Goal: Task Accomplishment & Management: Complete application form

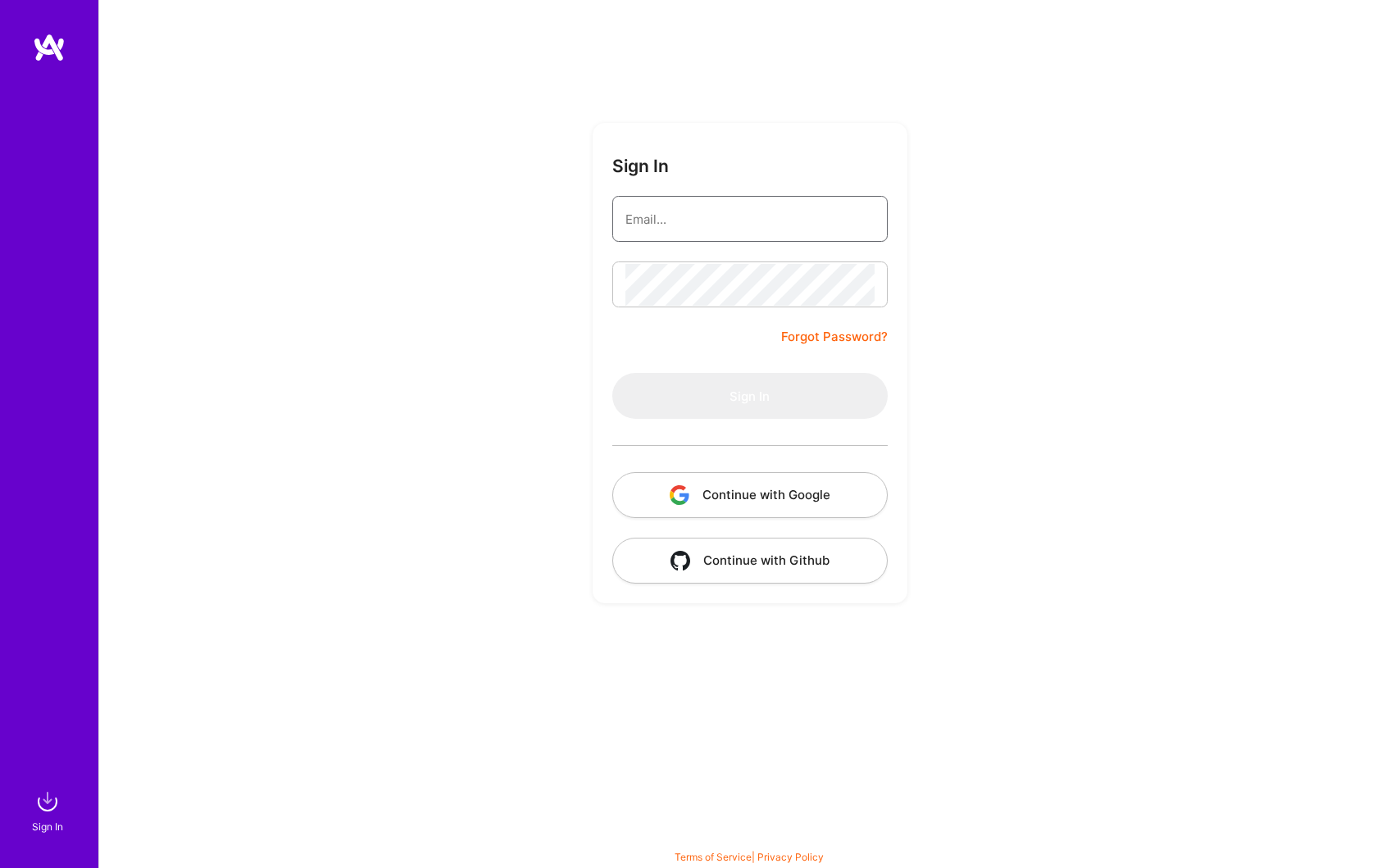
click at [783, 223] on input "email" at bounding box center [750, 219] width 249 height 42
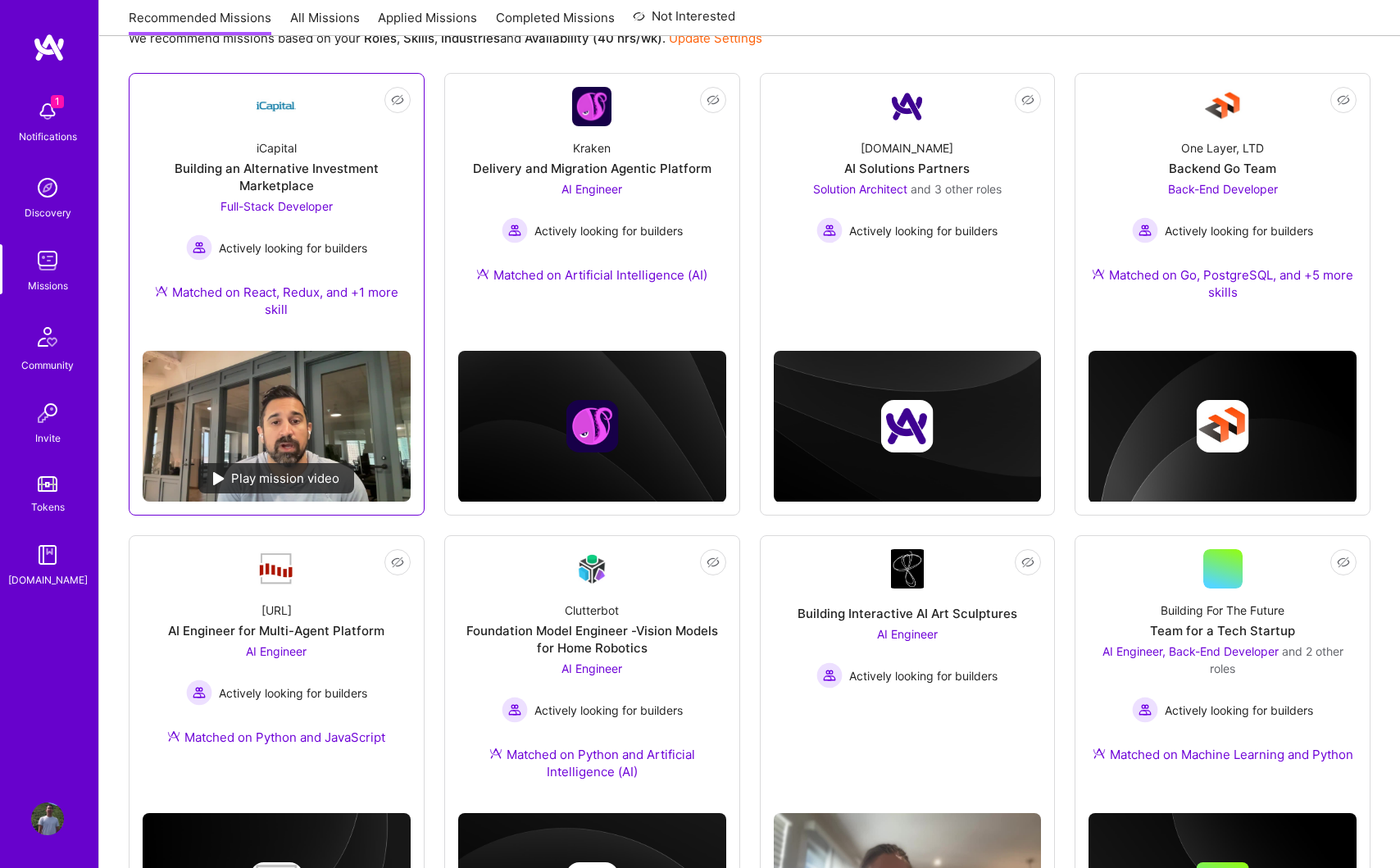
scroll to position [307, 0]
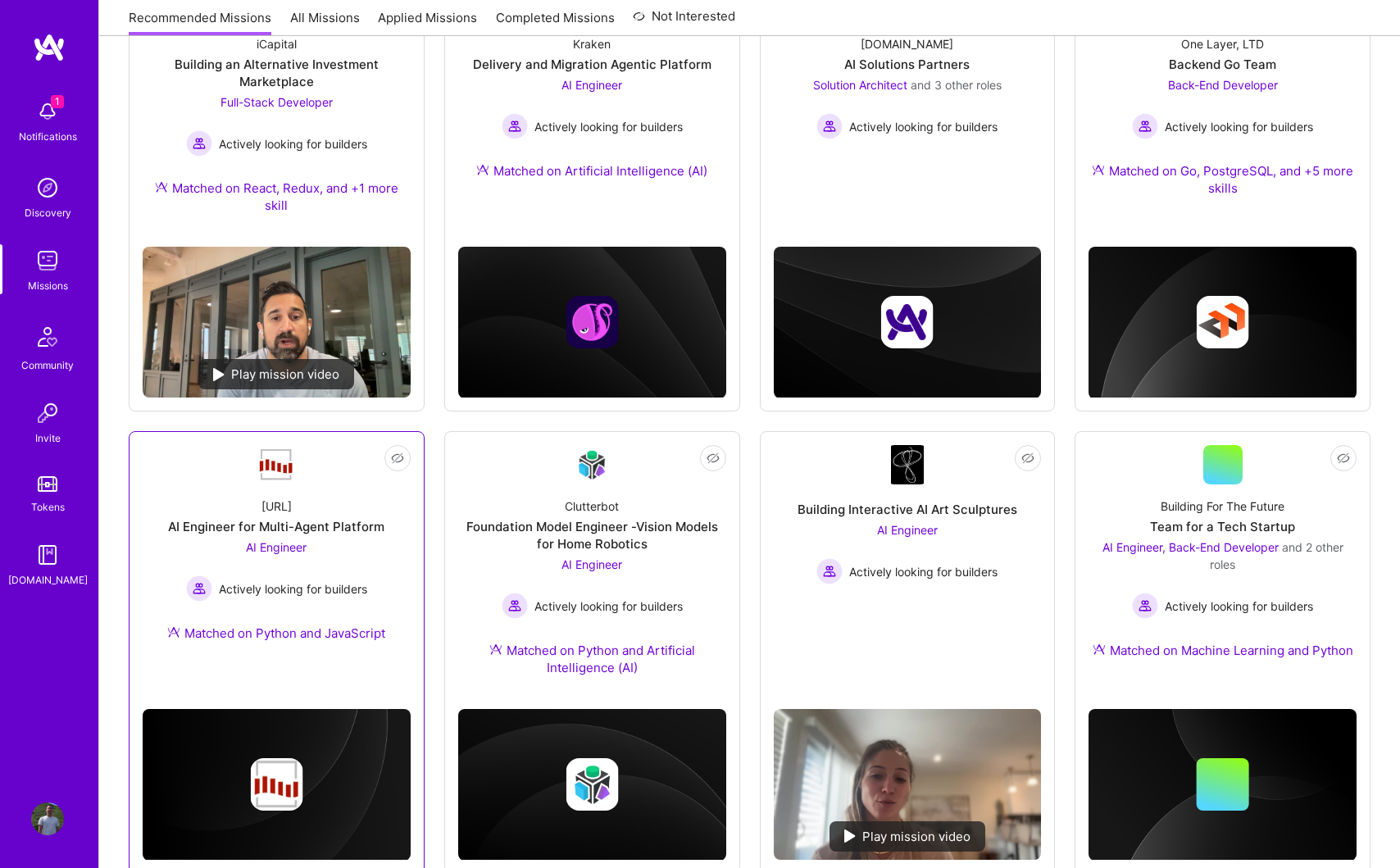
click at [347, 555] on div "AI Engineer Actively looking for builders" at bounding box center [276, 570] width 181 height 63
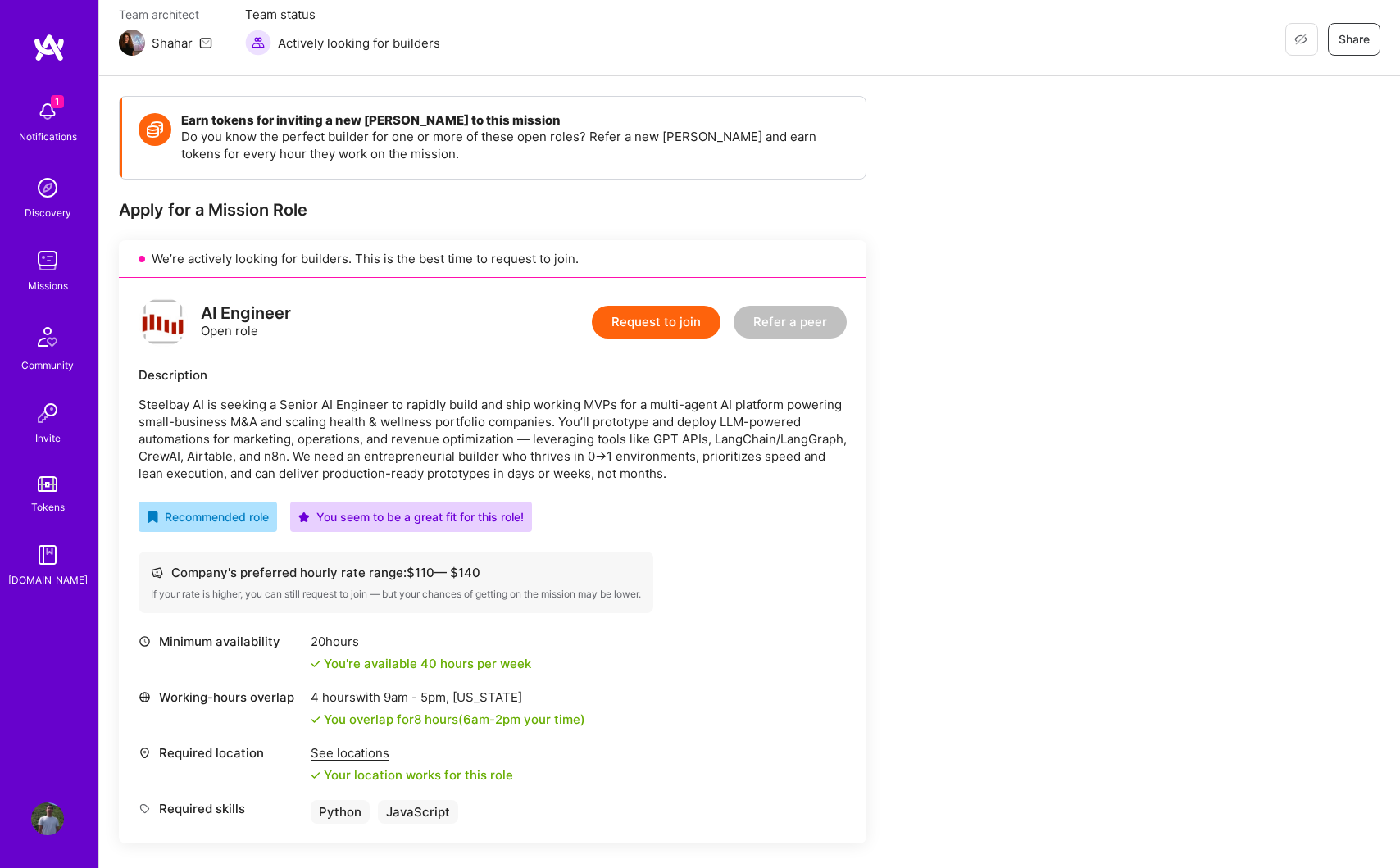
scroll to position [153, 0]
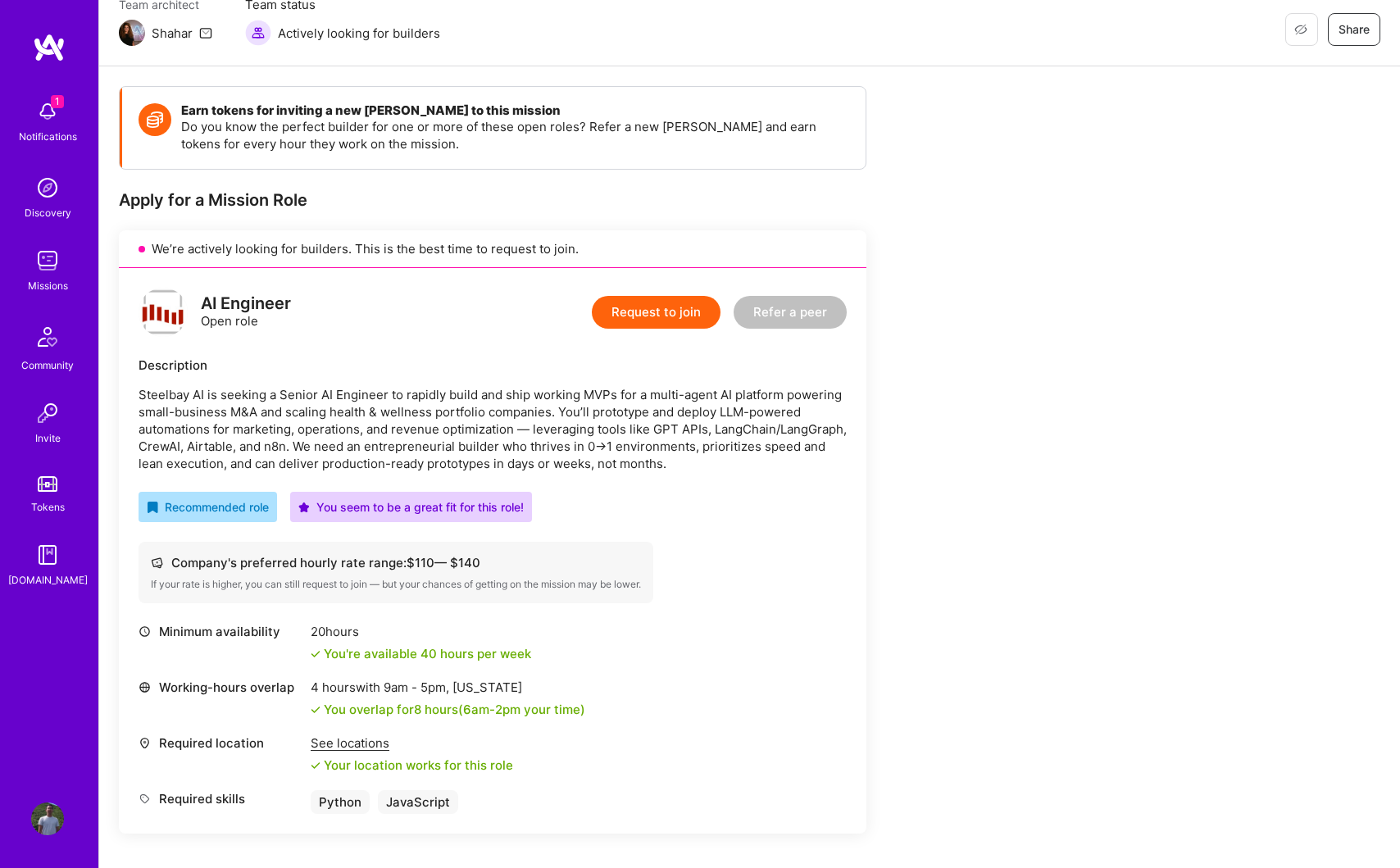
click at [667, 320] on button "Request to join" at bounding box center [656, 312] width 129 height 33
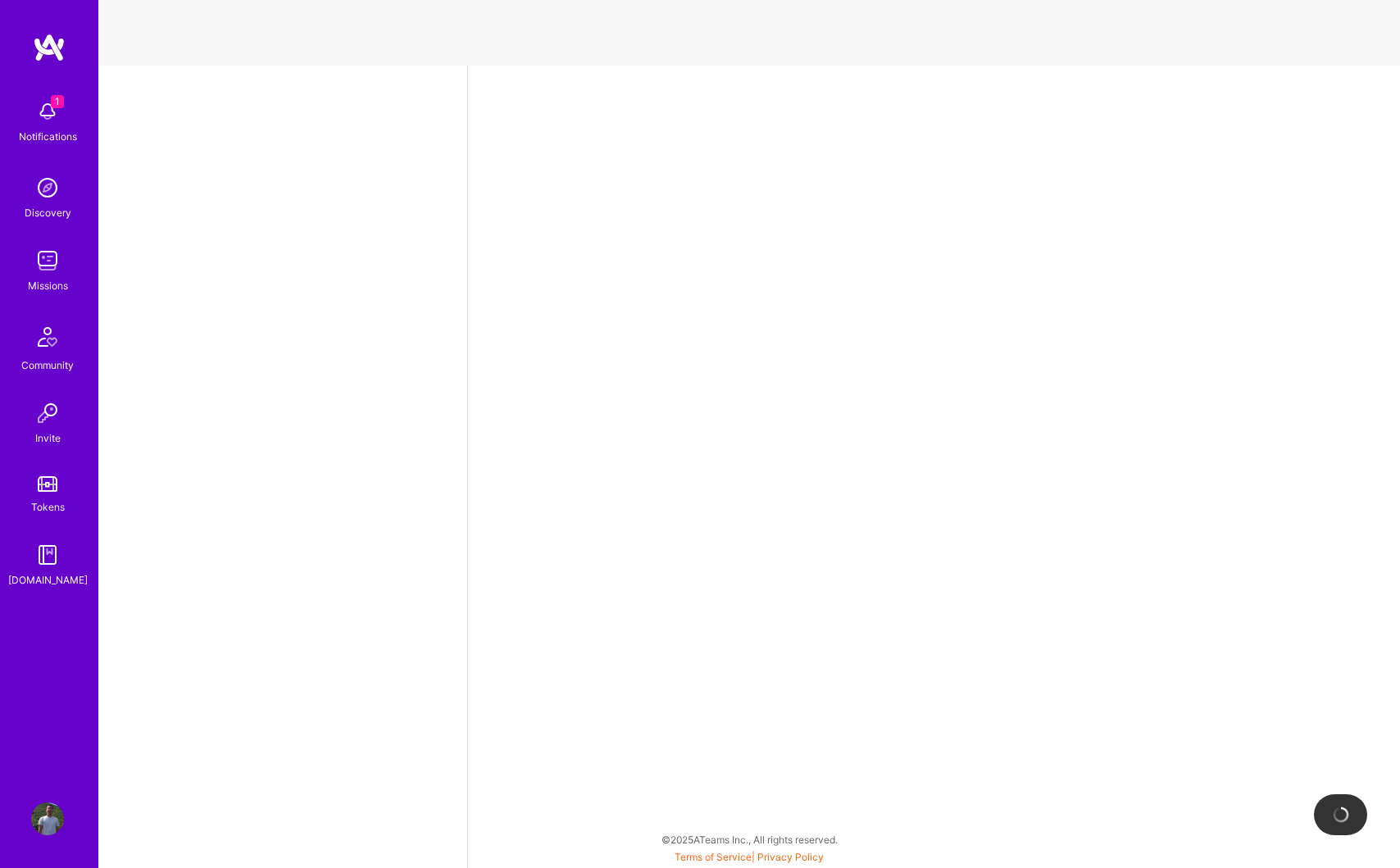
select select "US"
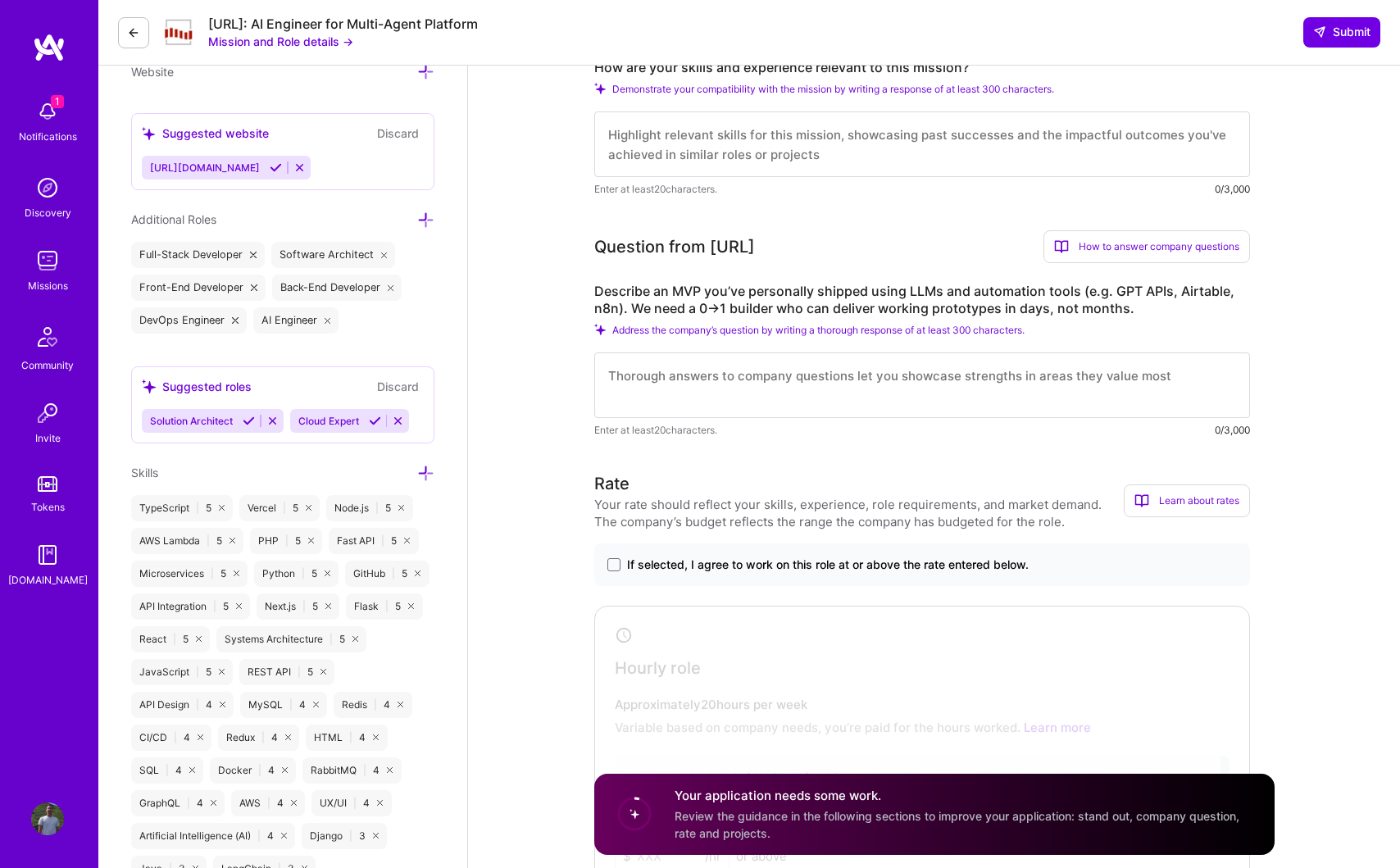
scroll to position [516, 0]
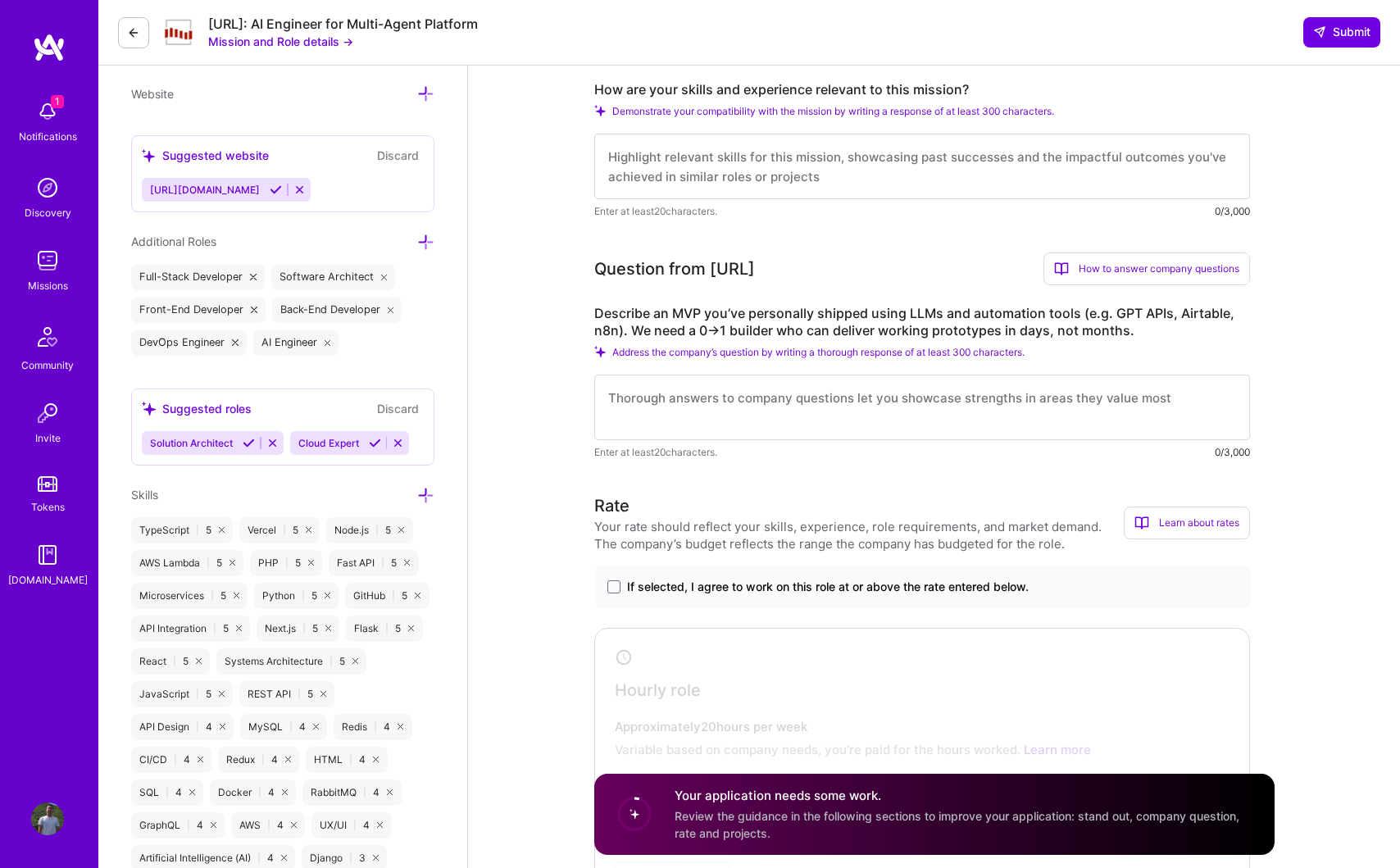
click at [703, 407] on textarea at bounding box center [922, 407] width 656 height 66
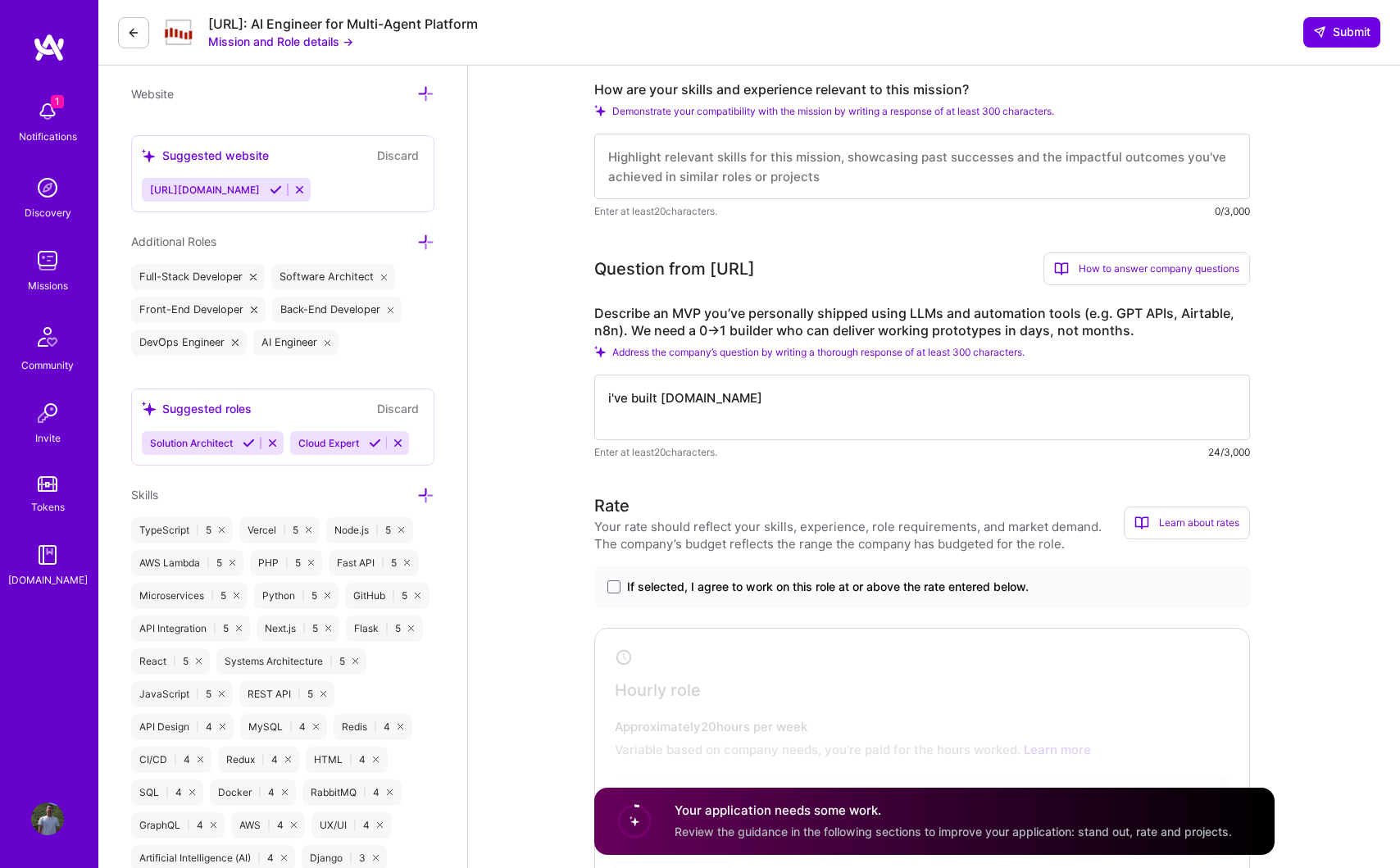
click at [660, 406] on textarea "i've built [DOMAIN_NAME]" at bounding box center [922, 407] width 656 height 66
click at [658, 400] on textarea "i've built [URL][DOMAIN_NAME]" at bounding box center [922, 407] width 656 height 66
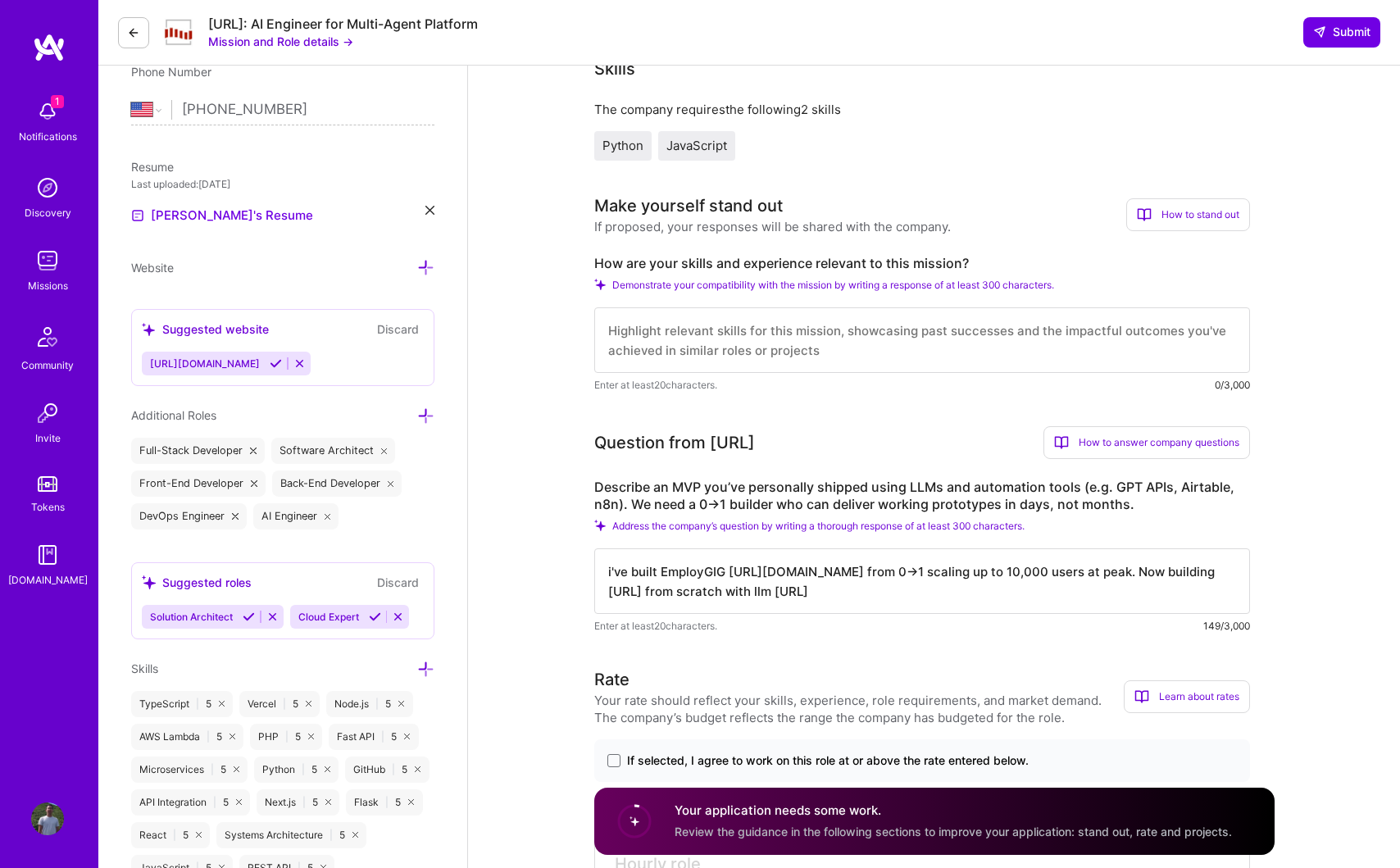
scroll to position [329, 0]
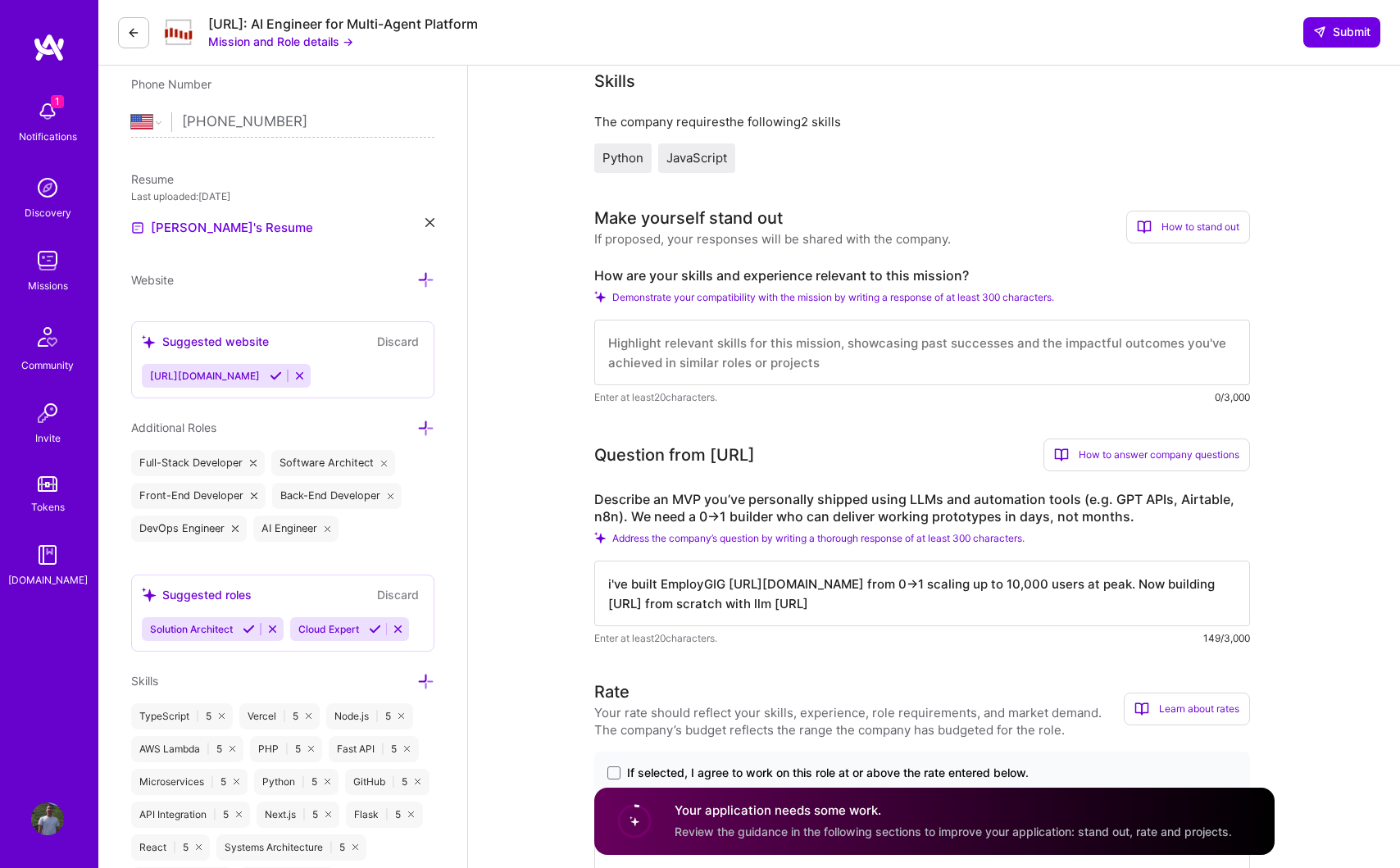
click at [907, 611] on textarea "i've built EmployGIG [URL][DOMAIN_NAME] from 0->1 scaling up to 10,000 users at…" at bounding box center [922, 593] width 656 height 66
click at [944, 350] on textarea at bounding box center [922, 352] width 656 height 66
click at [759, 608] on textarea "i've built EmployGIG [URL][DOMAIN_NAME] from 0->1 scaling up to 10,000 users at…" at bounding box center [922, 593] width 656 height 66
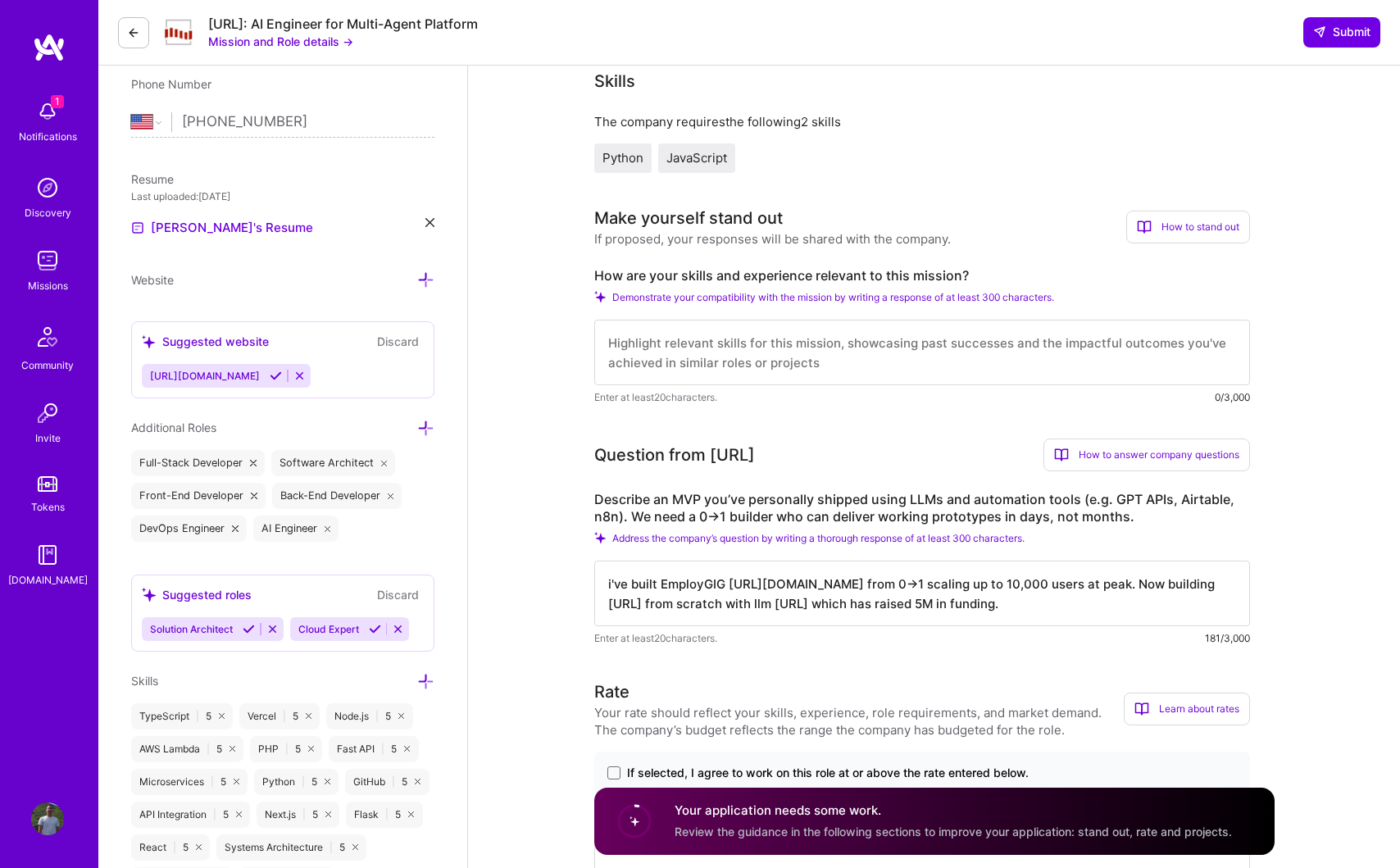
click at [789, 605] on textarea "i've built EmployGIG [URL][DOMAIN_NAME] from 0->1 scaling up to 10,000 users at…" at bounding box center [922, 593] width 656 height 66
click at [729, 589] on textarea "i've built EmployGIG [URL][DOMAIN_NAME] from 0->1 scaling up to 10,000 users at…" at bounding box center [922, 593] width 656 height 66
click at [1083, 611] on textarea "i've built EmployGIG [URL][DOMAIN_NAME] from 0->1 scaling up to 10,000 users at…" at bounding box center [922, 593] width 656 height 66
click at [1209, 590] on textarea "i've built EmployGIG [URL][DOMAIN_NAME] from 0->1 scaling up to 10,000 users at…" at bounding box center [922, 593] width 656 height 66
click at [680, 610] on textarea "i've built EmployGIG [URL][DOMAIN_NAME] from 0->1 scaling up to 10,000 users at…" at bounding box center [922, 593] width 656 height 66
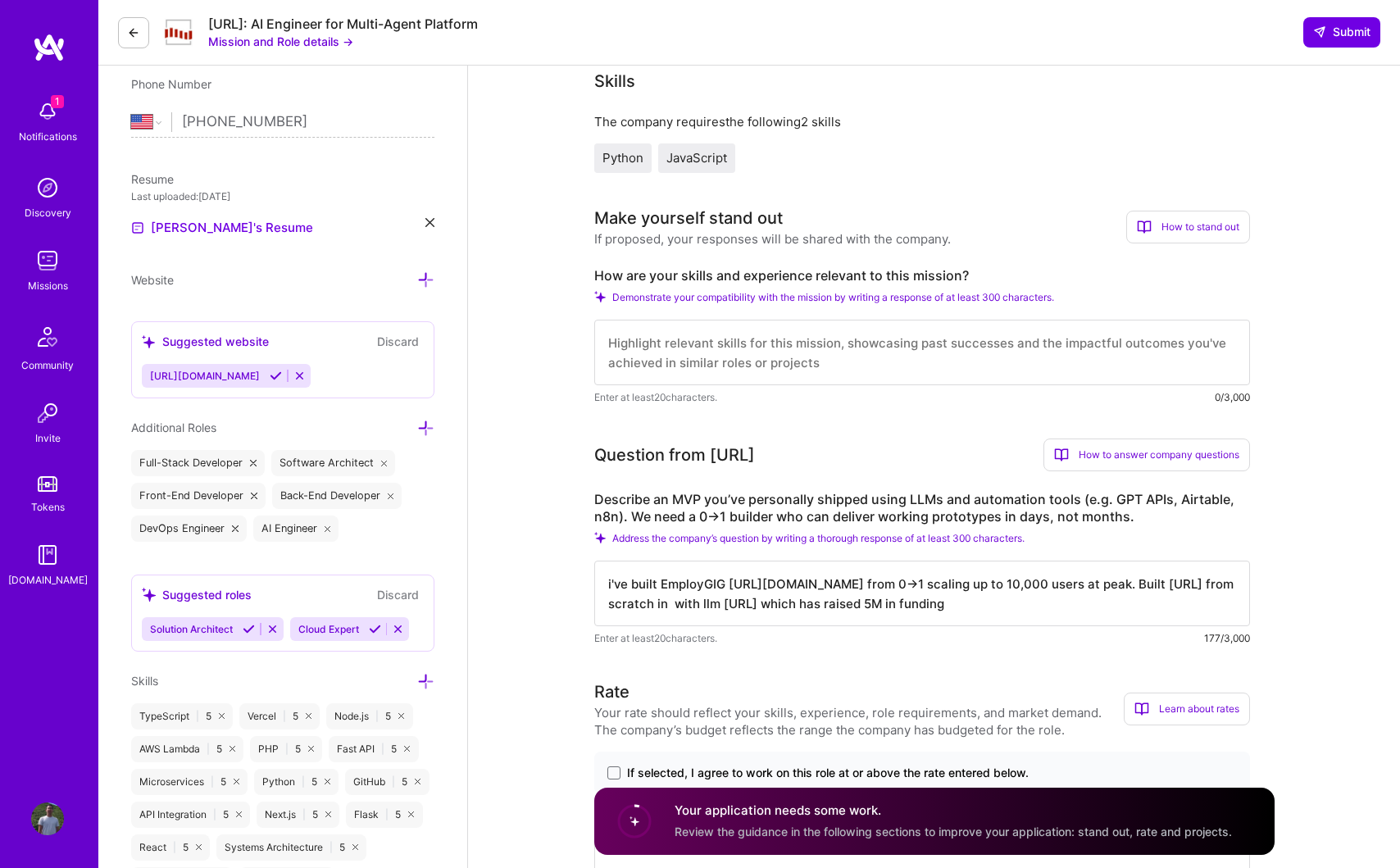
click at [725, 585] on textarea "i've built EmployGIG [URL][DOMAIN_NAME] from 0->1 scaling up to 10,000 users at…" at bounding box center [922, 593] width 656 height 66
click at [1068, 590] on textarea "i've built EmployGIG prototype under a week [URL][DOMAIN_NAME] from 0->1 scalin…" at bounding box center [922, 593] width 656 height 66
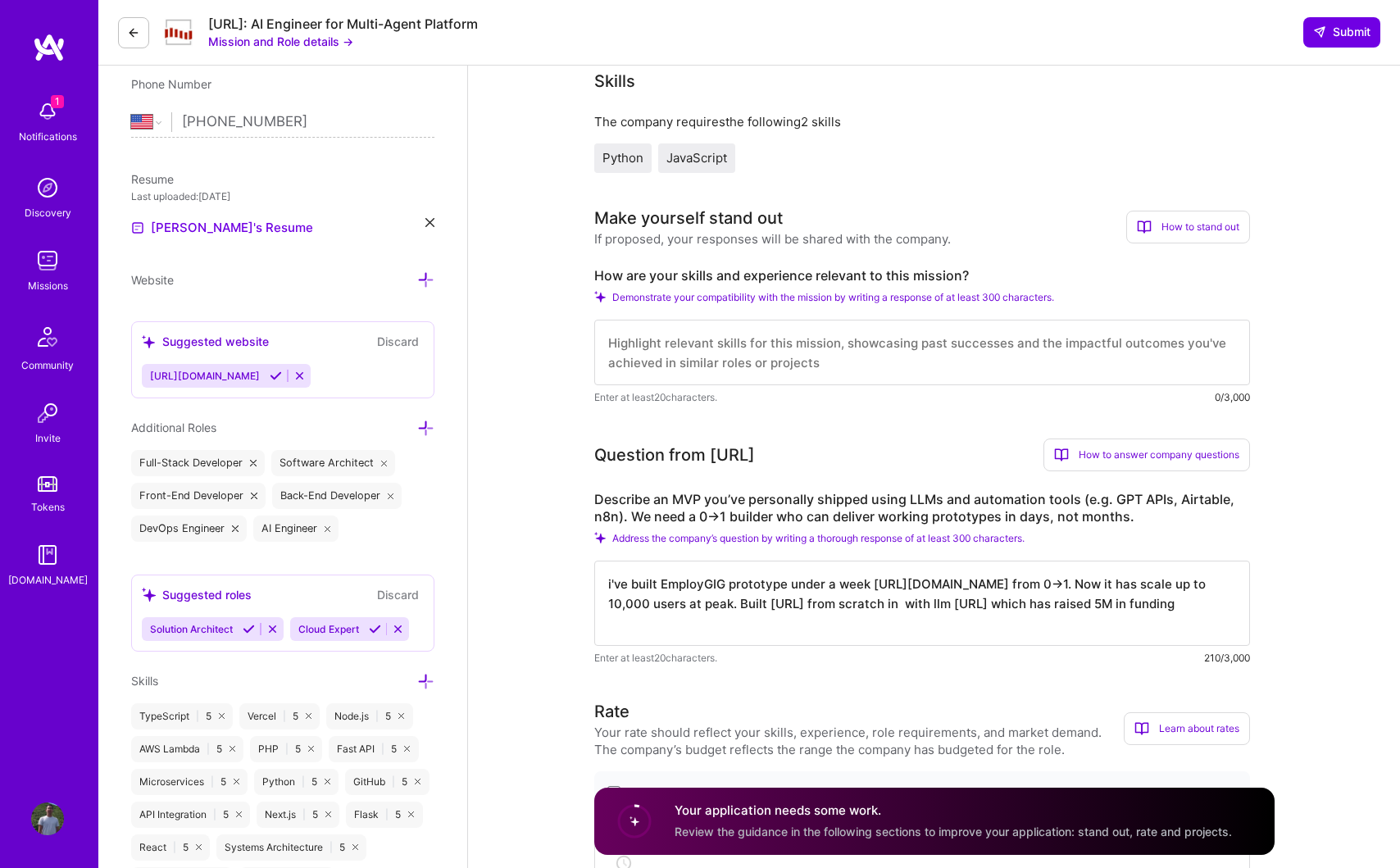
type textarea "i've built EmployGIG prototype under a week [URL][DOMAIN_NAME] from 0->1. Now i…"
click at [752, 356] on textarea at bounding box center [922, 352] width 656 height 66
click at [864, 342] on textarea "I have built many fast prototypes from 0->1. Also have work" at bounding box center [922, 352] width 656 height 66
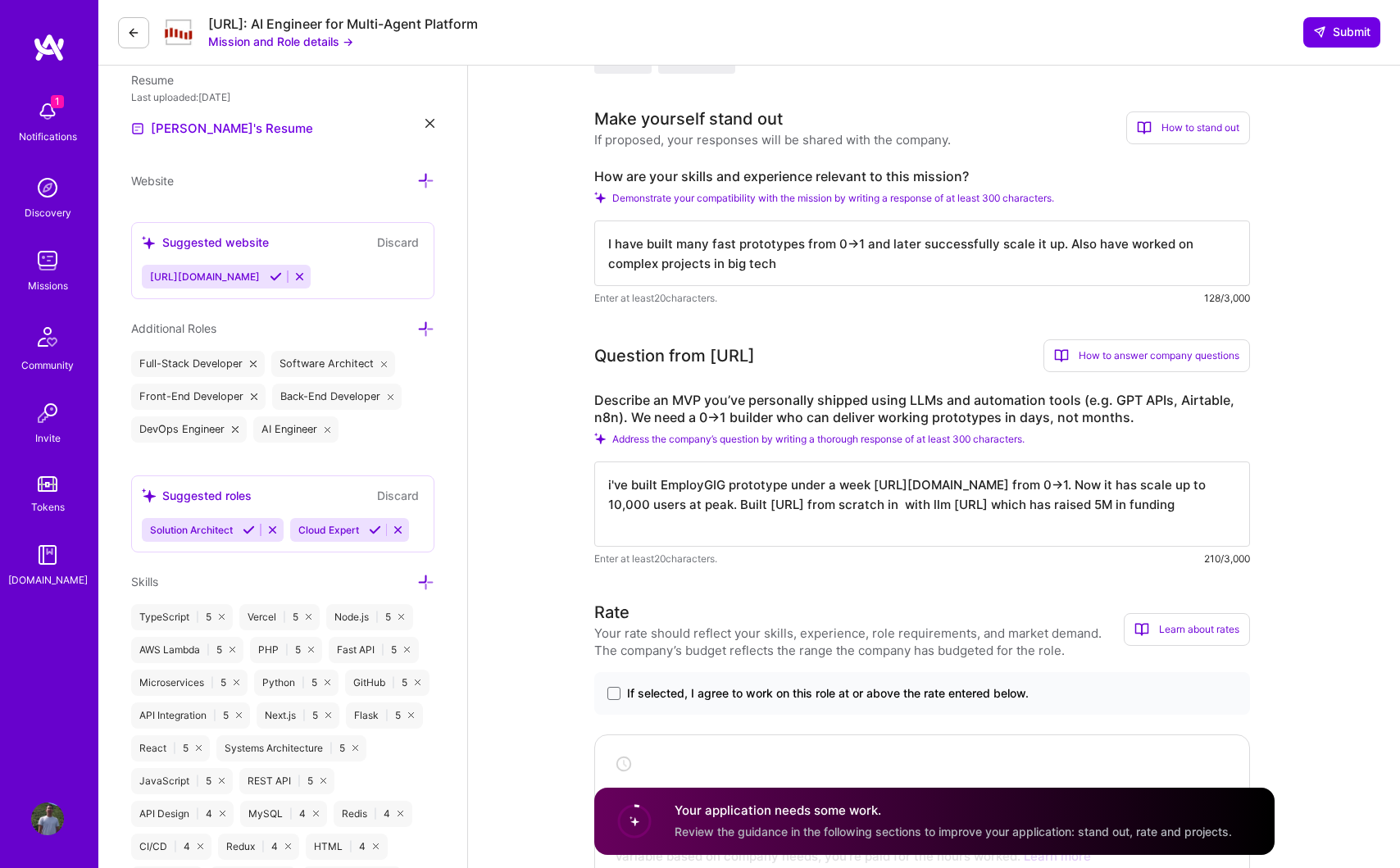
scroll to position [470, 0]
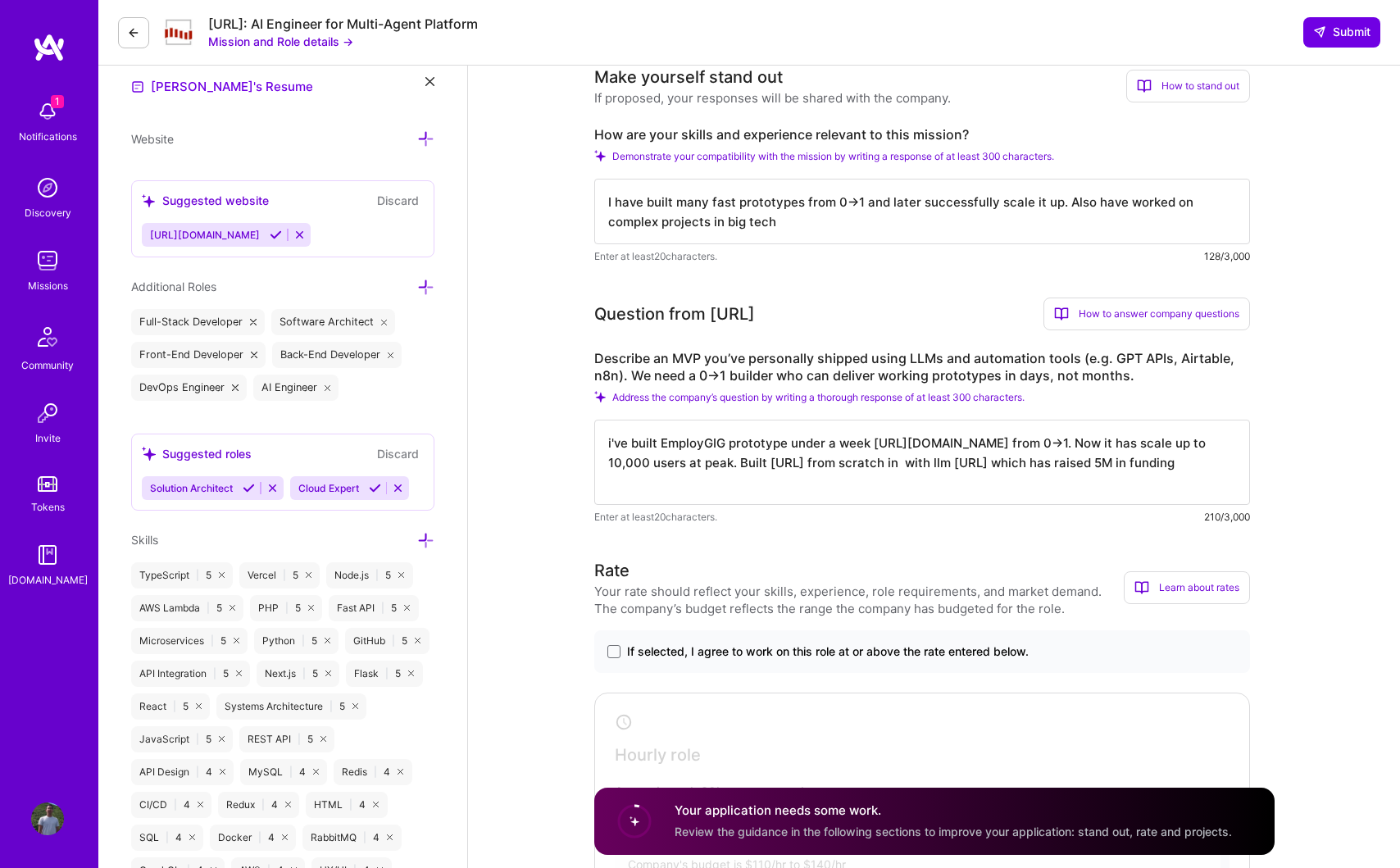
type textarea "I have built many fast prototypes from 0->1 and later successfully scale it up.…"
click at [725, 444] on textarea "i've built EmployGIG prototype under a week [URL][DOMAIN_NAME] from 0->1. Now i…" at bounding box center [922, 462] width 656 height 85
click at [865, 446] on textarea "i've built EmployGig prototype under a week [URL][DOMAIN_NAME] from 0->1. Now i…" at bounding box center [922, 462] width 656 height 85
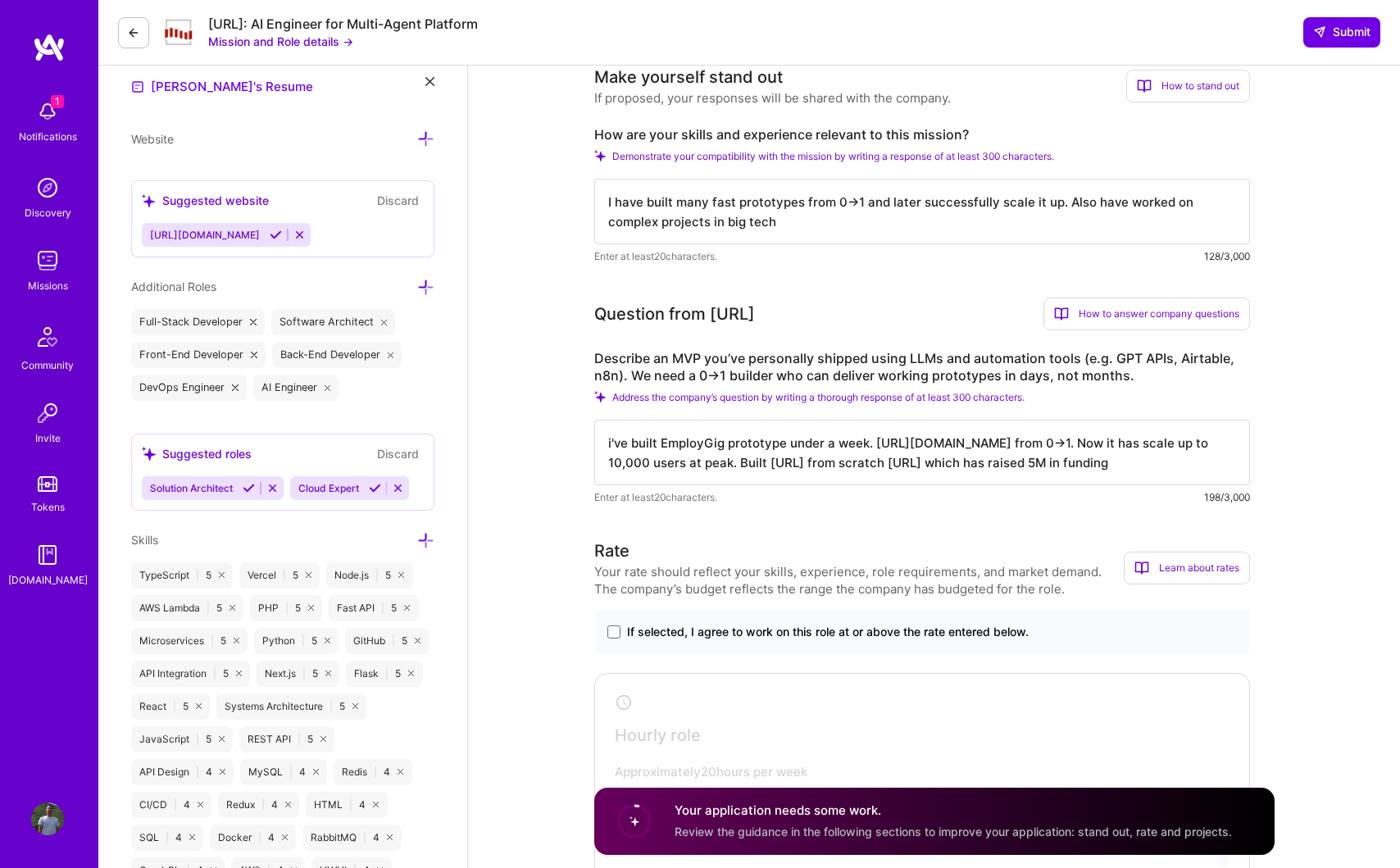
drag, startPoint x: 960, startPoint y: 465, endPoint x: 894, endPoint y: 471, distance: 66.3
click at [1054, 465] on textarea "i've built EmployGig prototype under a week. [URL][DOMAIN_NAME] from 0->1. Now …" at bounding box center [922, 452] width 656 height 66
click at [989, 466] on textarea "i've built EmployGig prototype under a week. [URL][DOMAIN_NAME] from 0->1. Now …" at bounding box center [922, 452] width 656 height 66
click at [765, 468] on textarea "i've built EmployGig prototype under a week. [URL][DOMAIN_NAME] from 0->1. Now …" at bounding box center [922, 452] width 656 height 66
click at [940, 464] on textarea "i've built EmployGig prototype under a week. [URL][DOMAIN_NAME] from 0->1. Now …" at bounding box center [922, 452] width 656 height 66
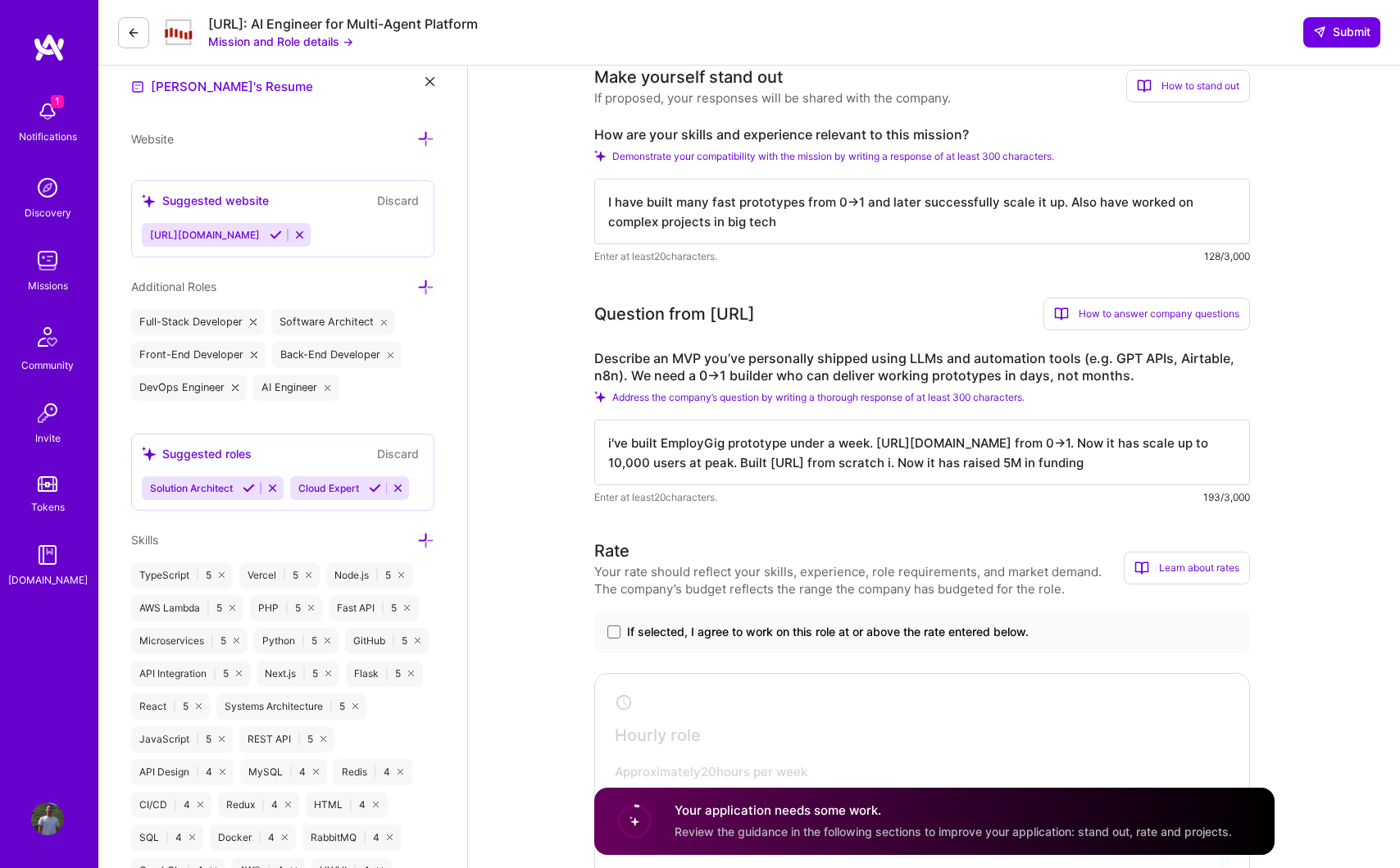
drag, startPoint x: 1029, startPoint y: 462, endPoint x: 939, endPoint y: 463, distance: 90.0
click at [859, 464] on textarea "i've built EmployGig prototype under a week. [URL][DOMAIN_NAME] from 0->1. Now …" at bounding box center [922, 452] width 656 height 66
drag, startPoint x: 997, startPoint y: 464, endPoint x: 923, endPoint y: 469, distance: 74.2
click at [766, 463] on textarea "i've built EmployGig prototype under a week. [URL][DOMAIN_NAME] from 0->1. Now …" at bounding box center [922, 452] width 656 height 66
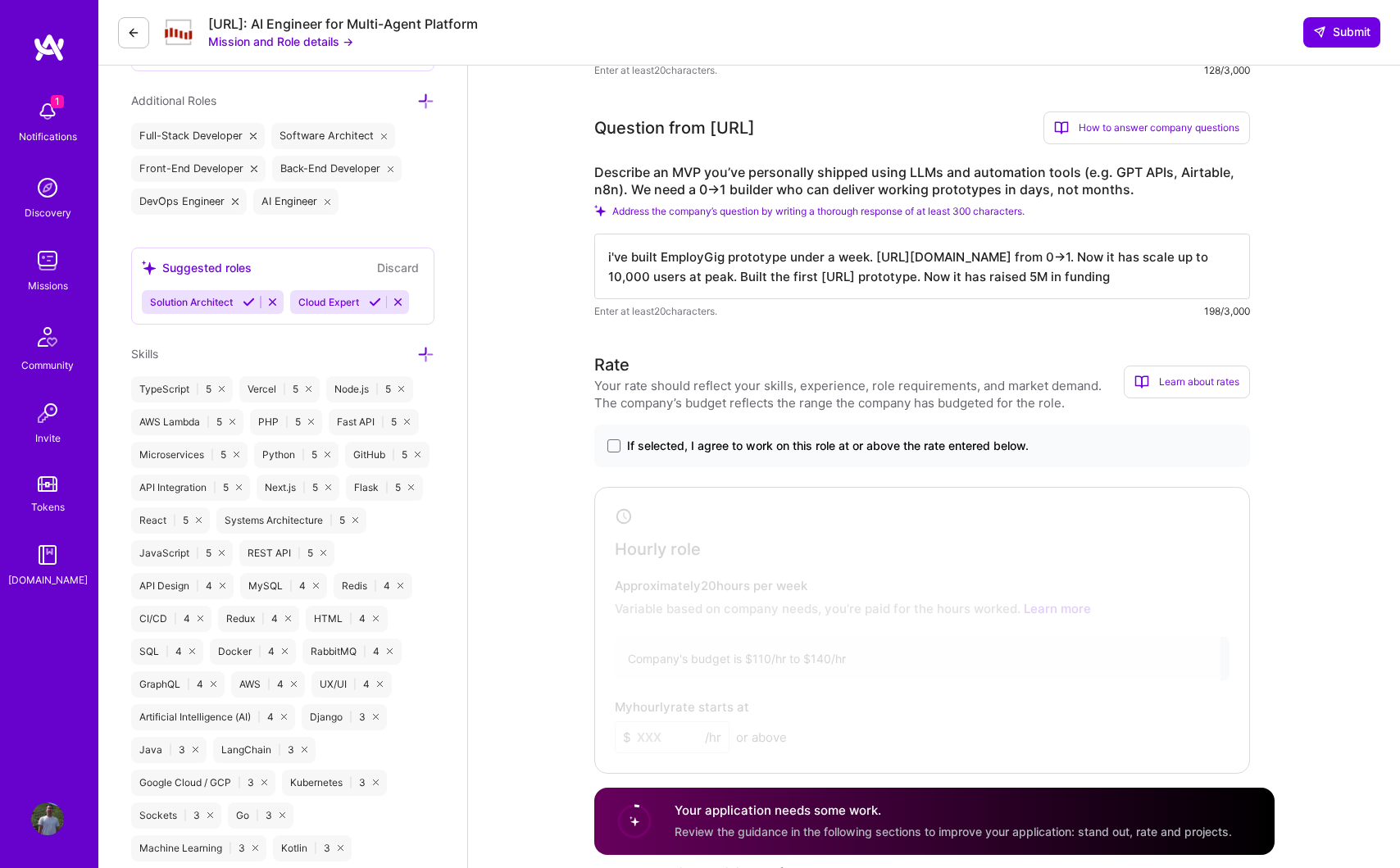
scroll to position [694, 0]
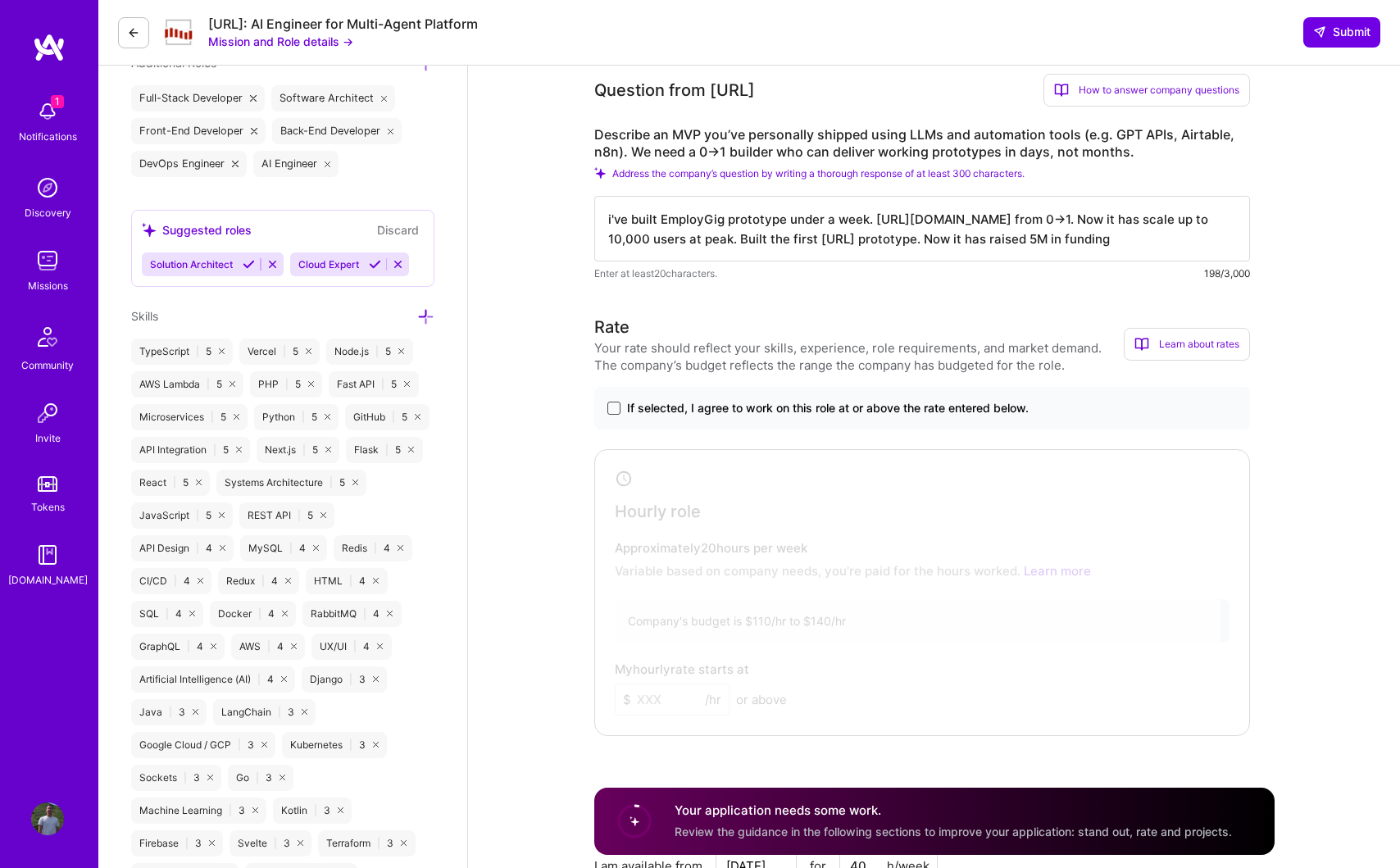
type textarea "i've built EmployGig prototype under a week. [URL][DOMAIN_NAME] from 0->1. Now …"
click at [616, 410] on span at bounding box center [614, 408] width 13 height 13
click at [0, 0] on input "If selected, I agree to work on this role at or above the rate entered below." at bounding box center [0, 0] width 0 height 0
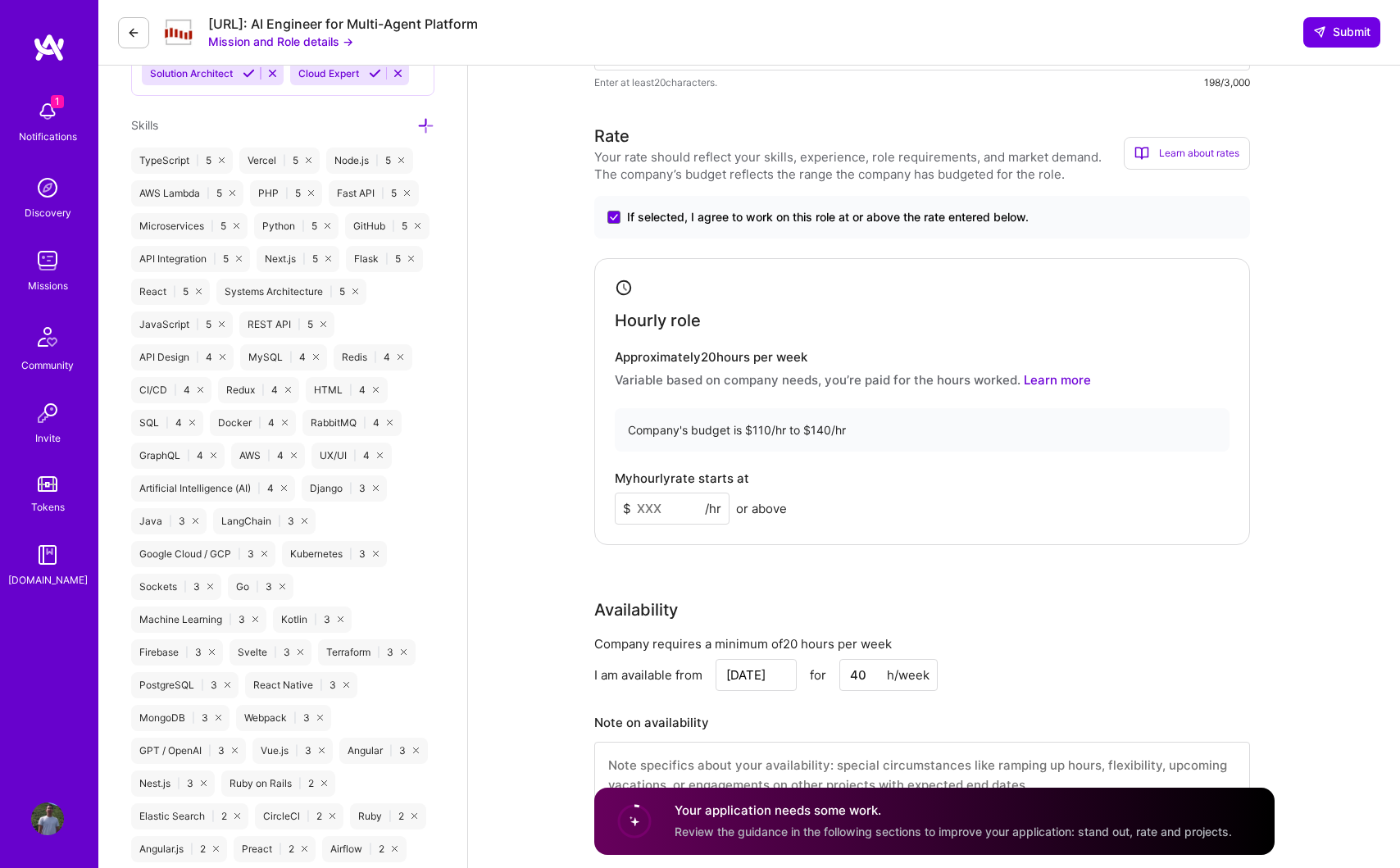
scroll to position [895, 0]
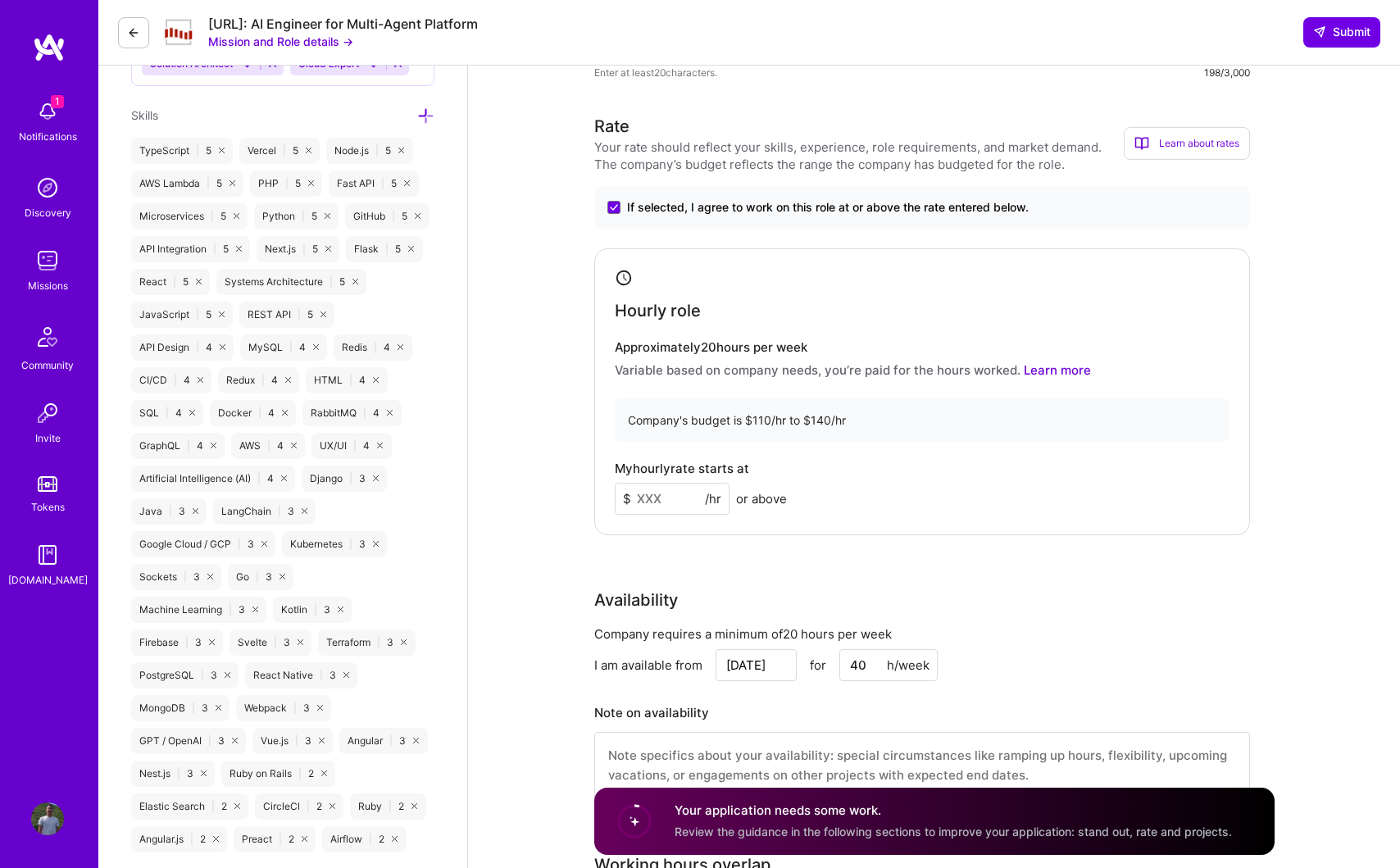
click at [674, 503] on input at bounding box center [672, 498] width 115 height 32
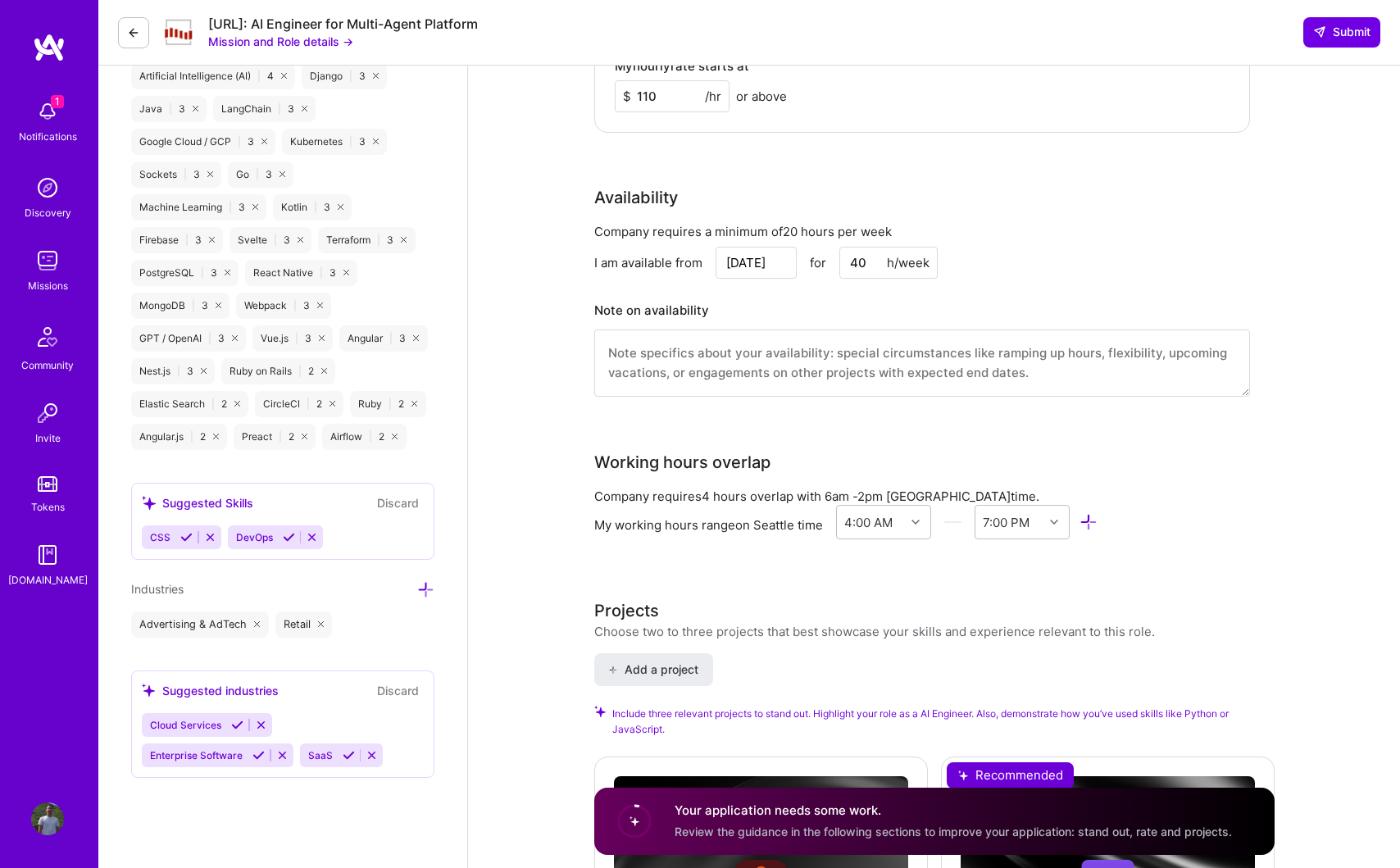
scroll to position [1364, 0]
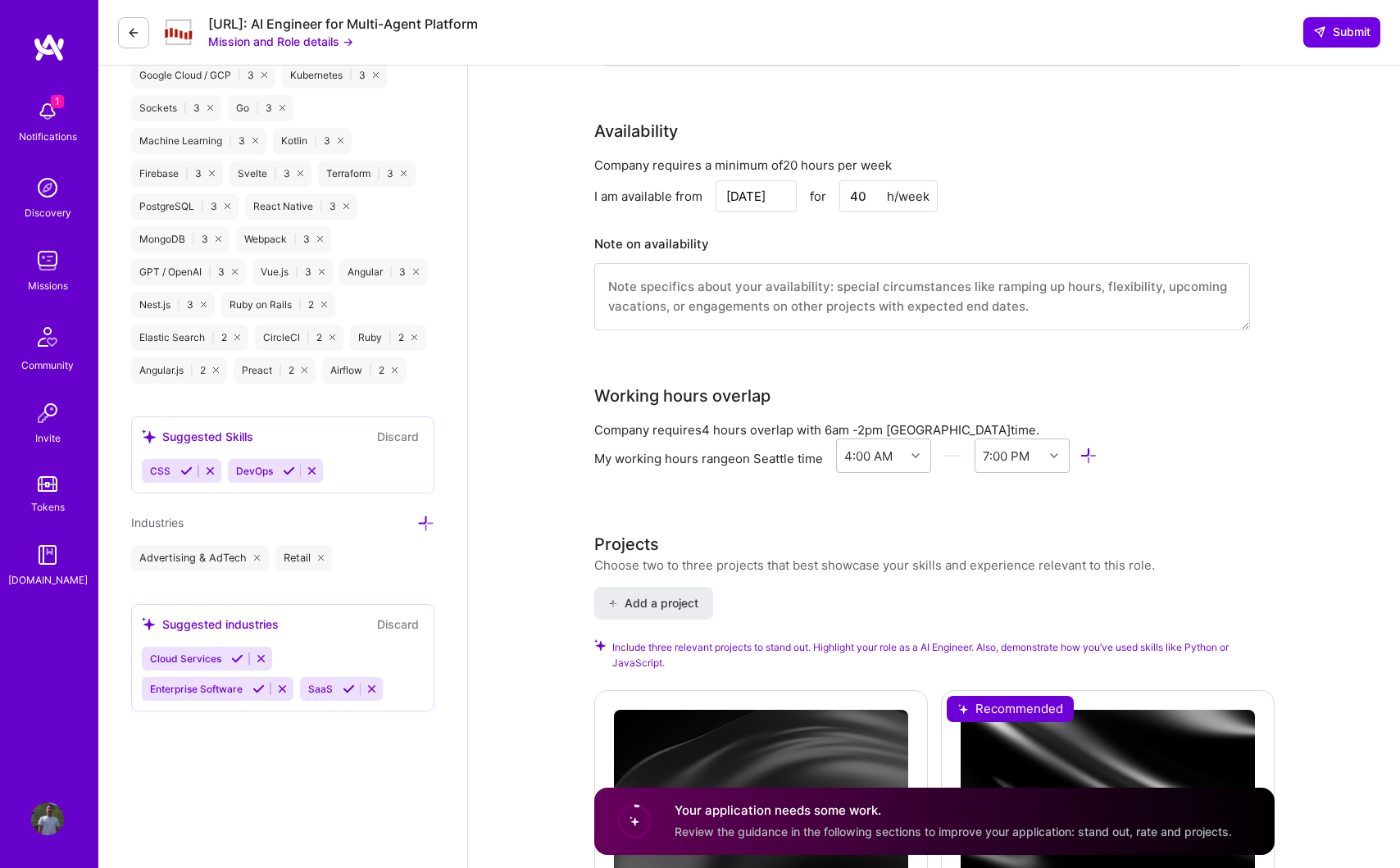
type input "110"
click at [795, 540] on h3 "Projects" at bounding box center [875, 544] width 561 height 25
click at [751, 542] on h3 "Projects" at bounding box center [875, 544] width 561 height 25
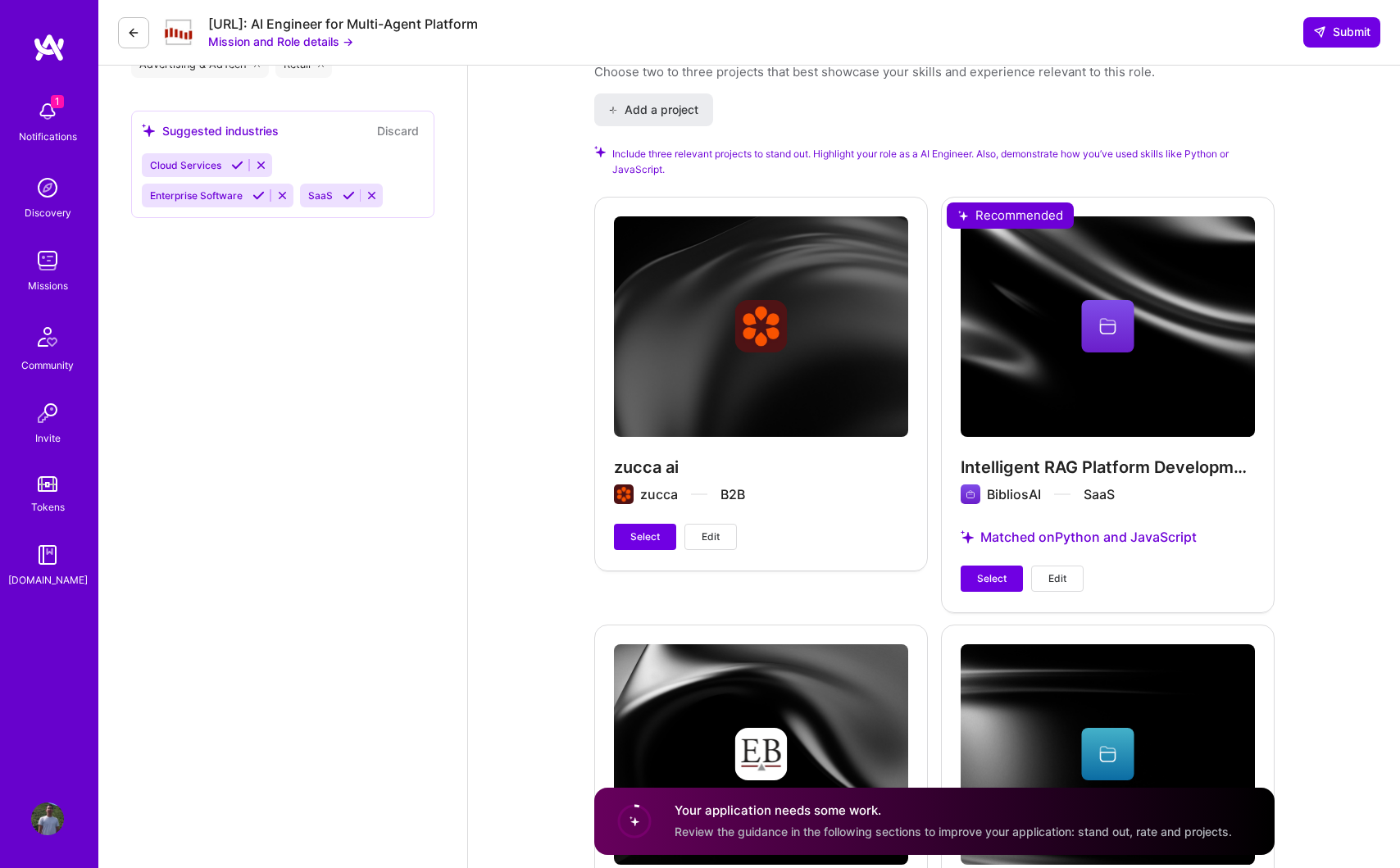
scroll to position [1929, 0]
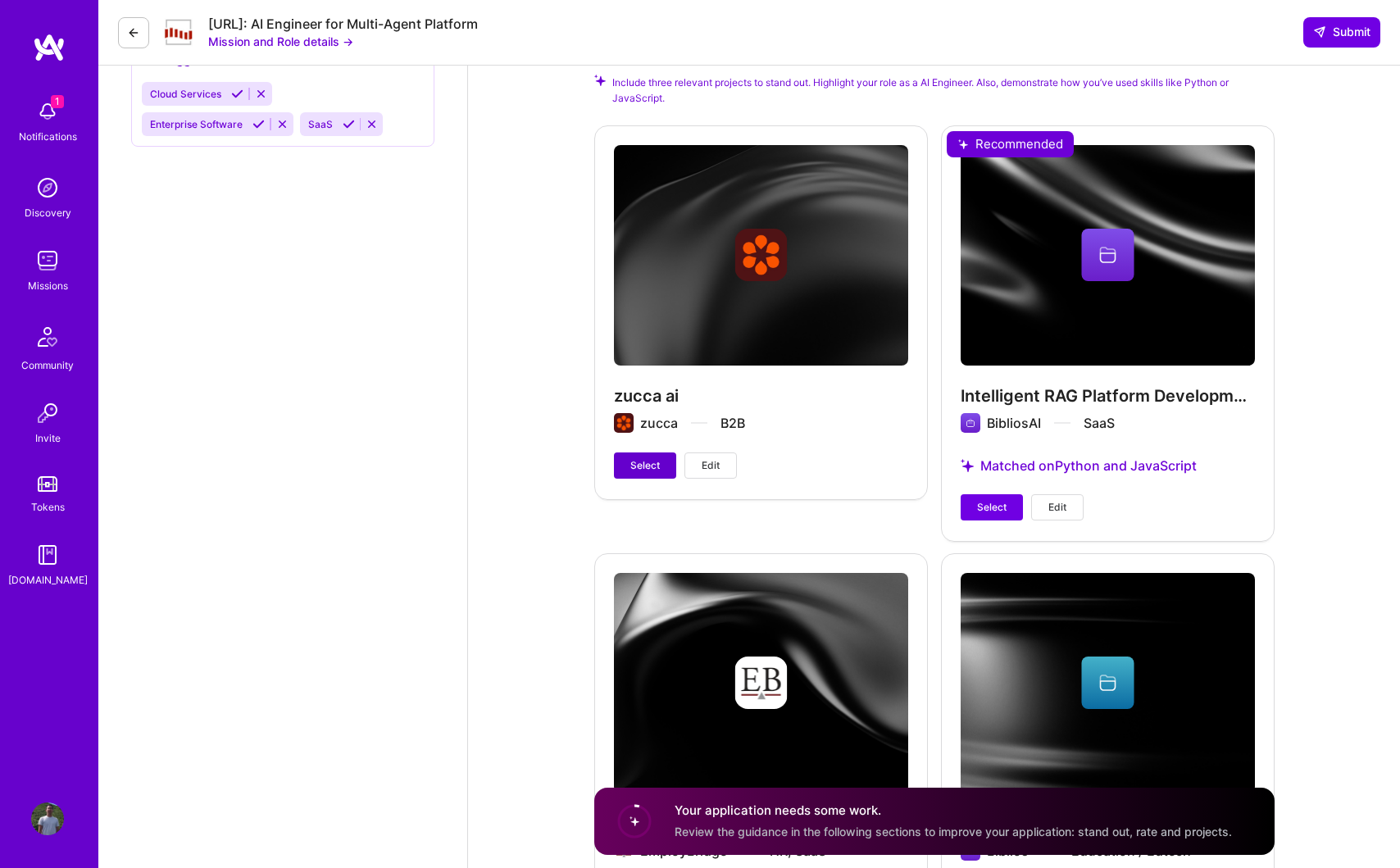
click at [644, 466] on span "Select" at bounding box center [645, 466] width 30 height 15
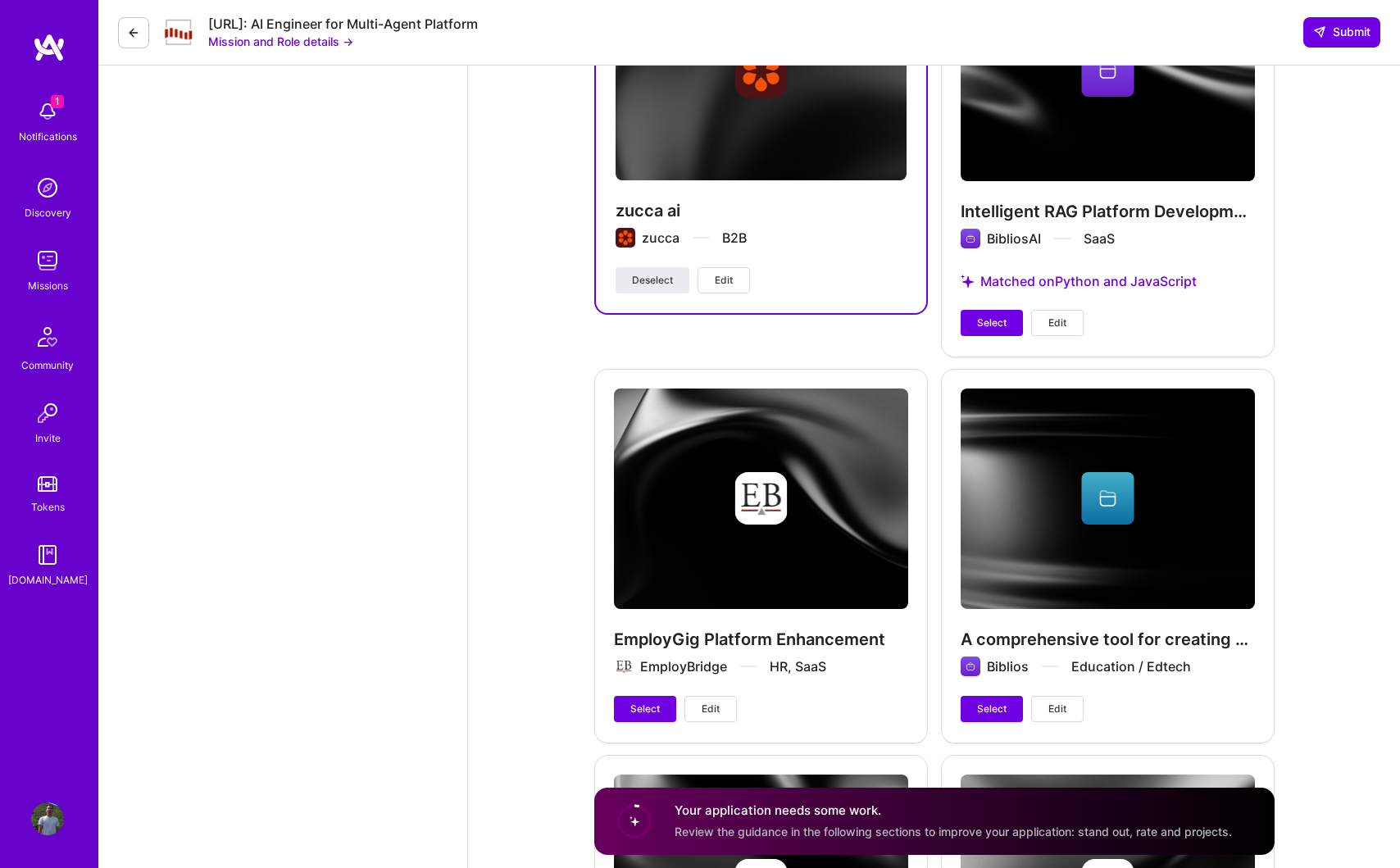
scroll to position [2128, 0]
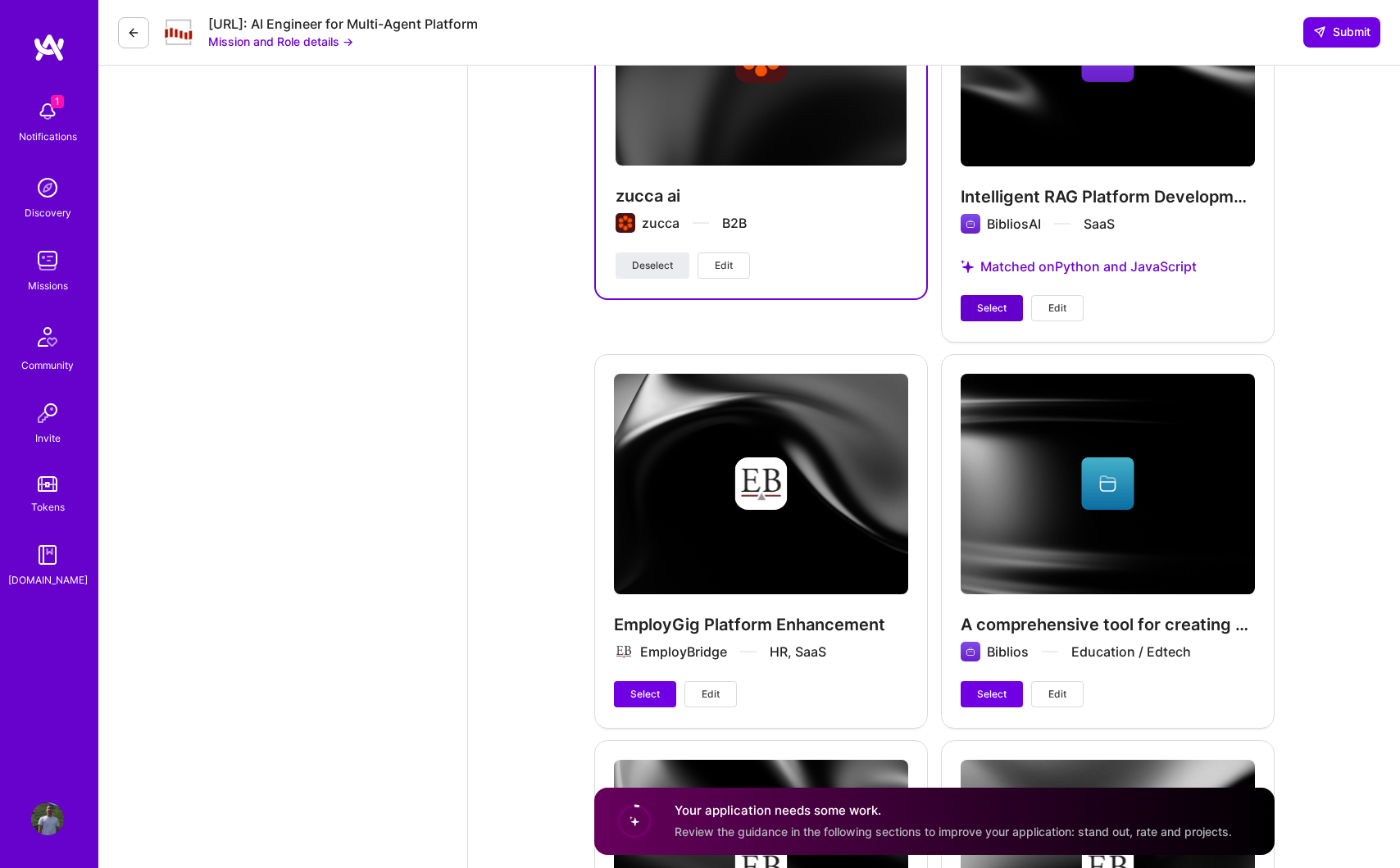
click at [996, 309] on span "Select" at bounding box center [992, 308] width 30 height 15
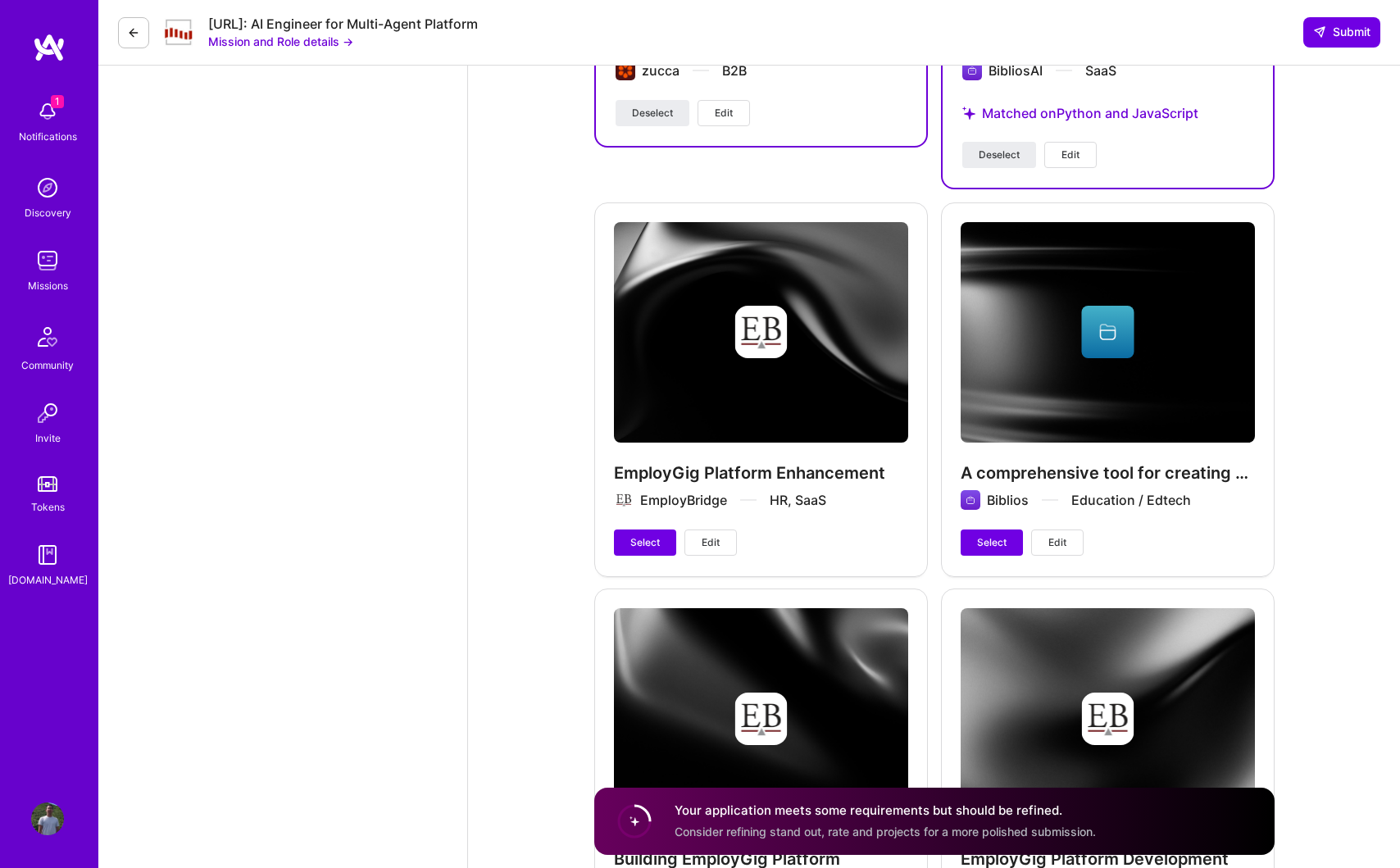
scroll to position [2279, 0]
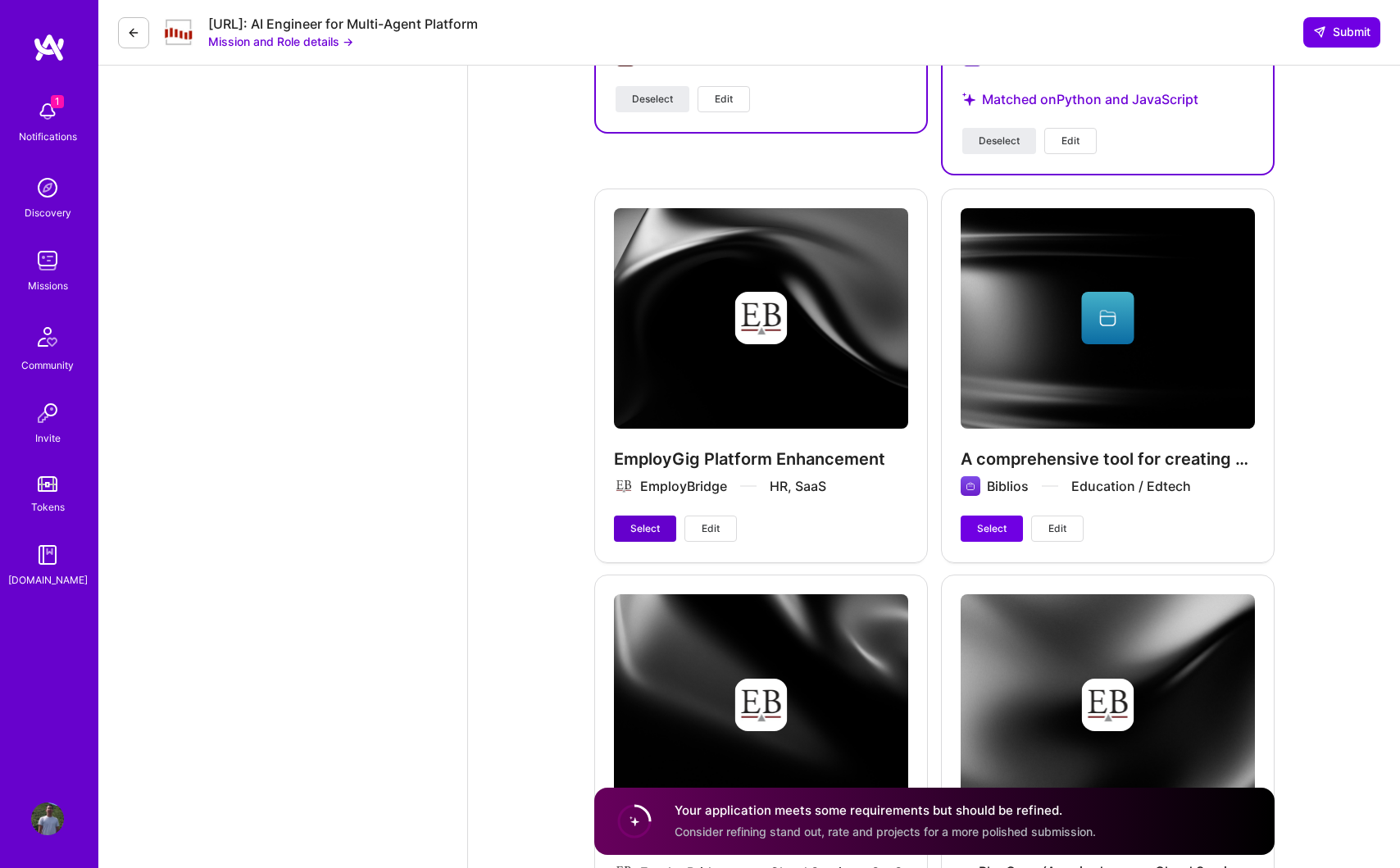
click at [649, 529] on span "Select" at bounding box center [645, 529] width 30 height 15
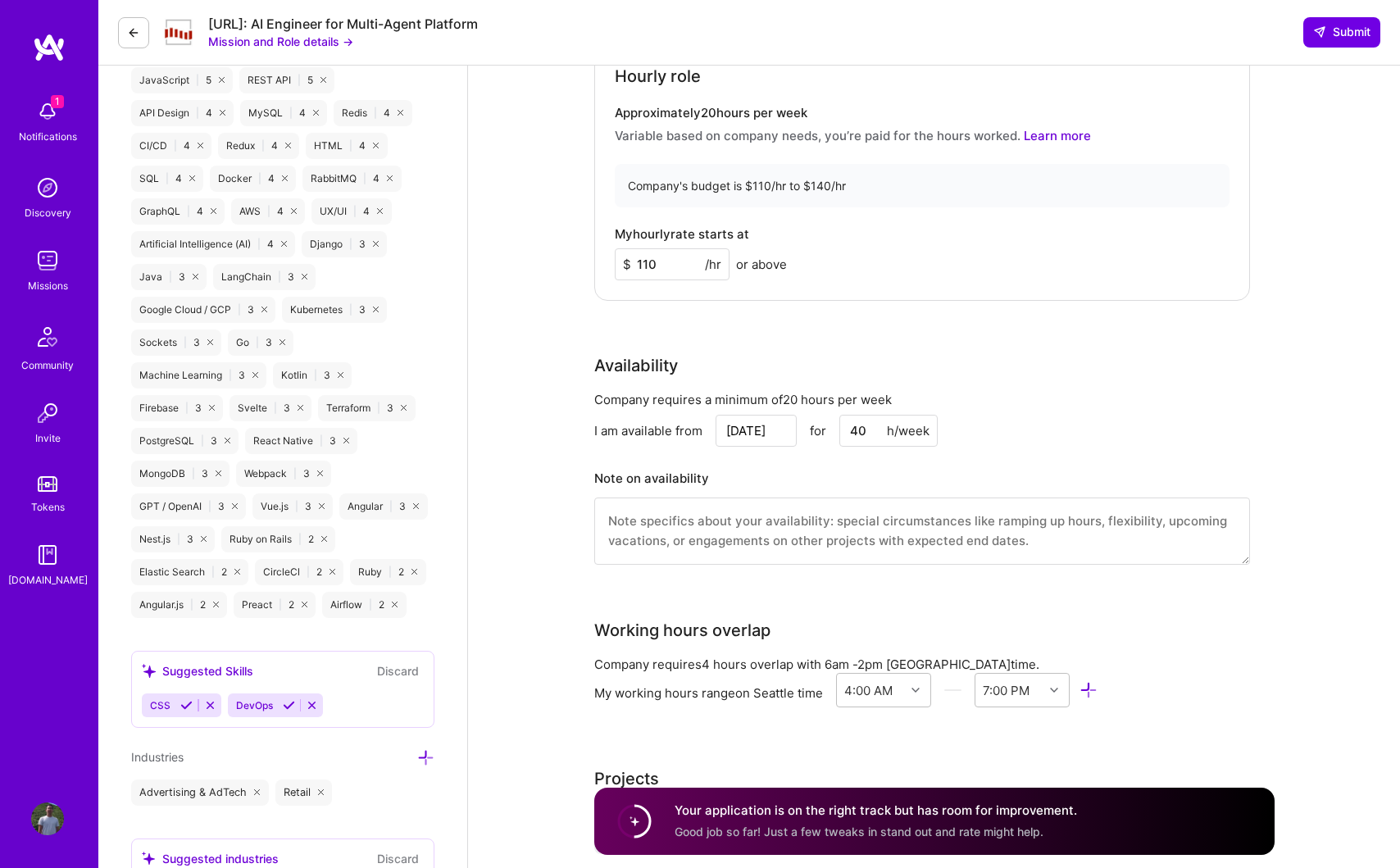
scroll to position [732, 0]
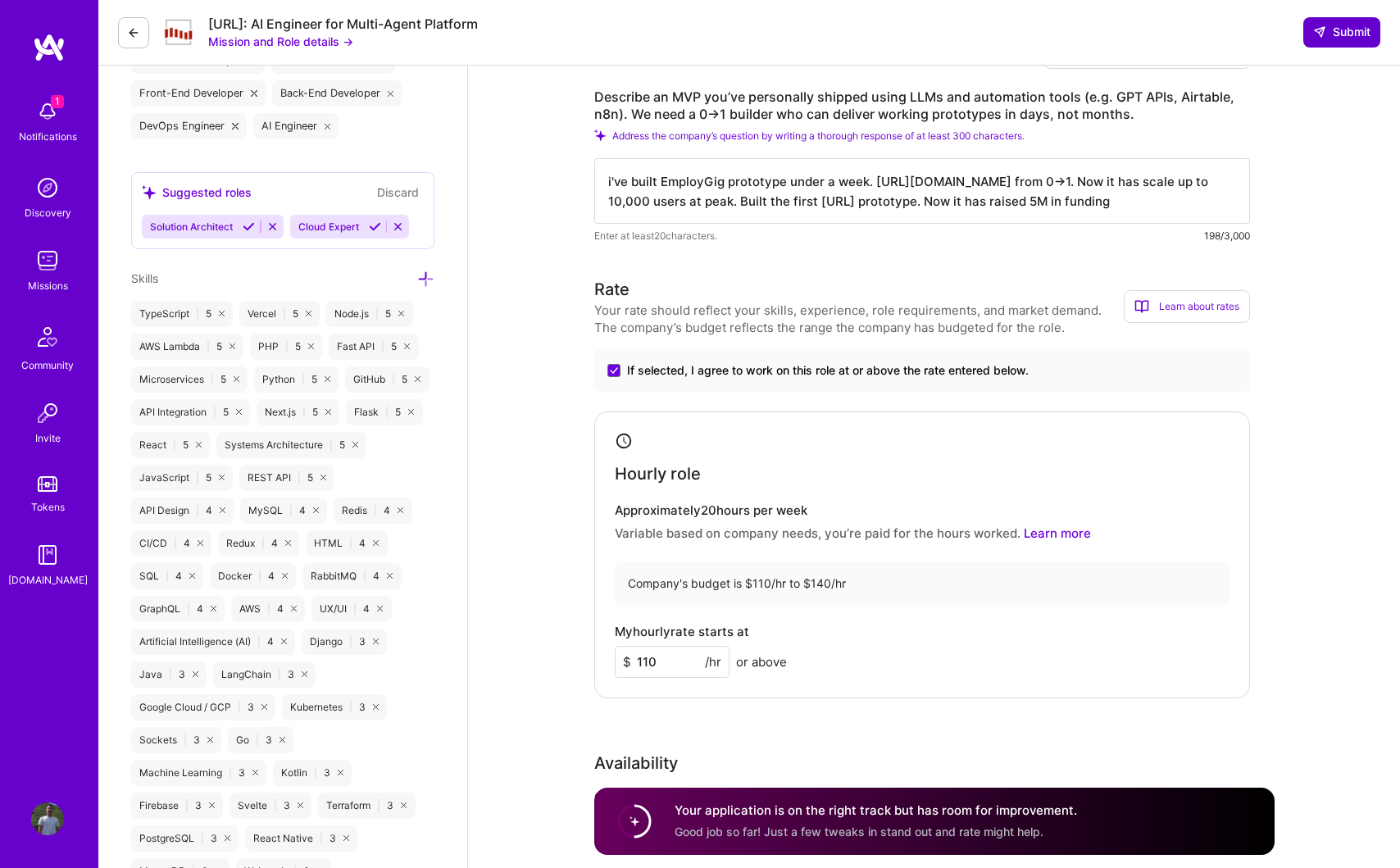
click at [1347, 34] on span "Submit" at bounding box center [1342, 32] width 57 height 16
